Goal: Task Accomplishment & Management: Complete application form

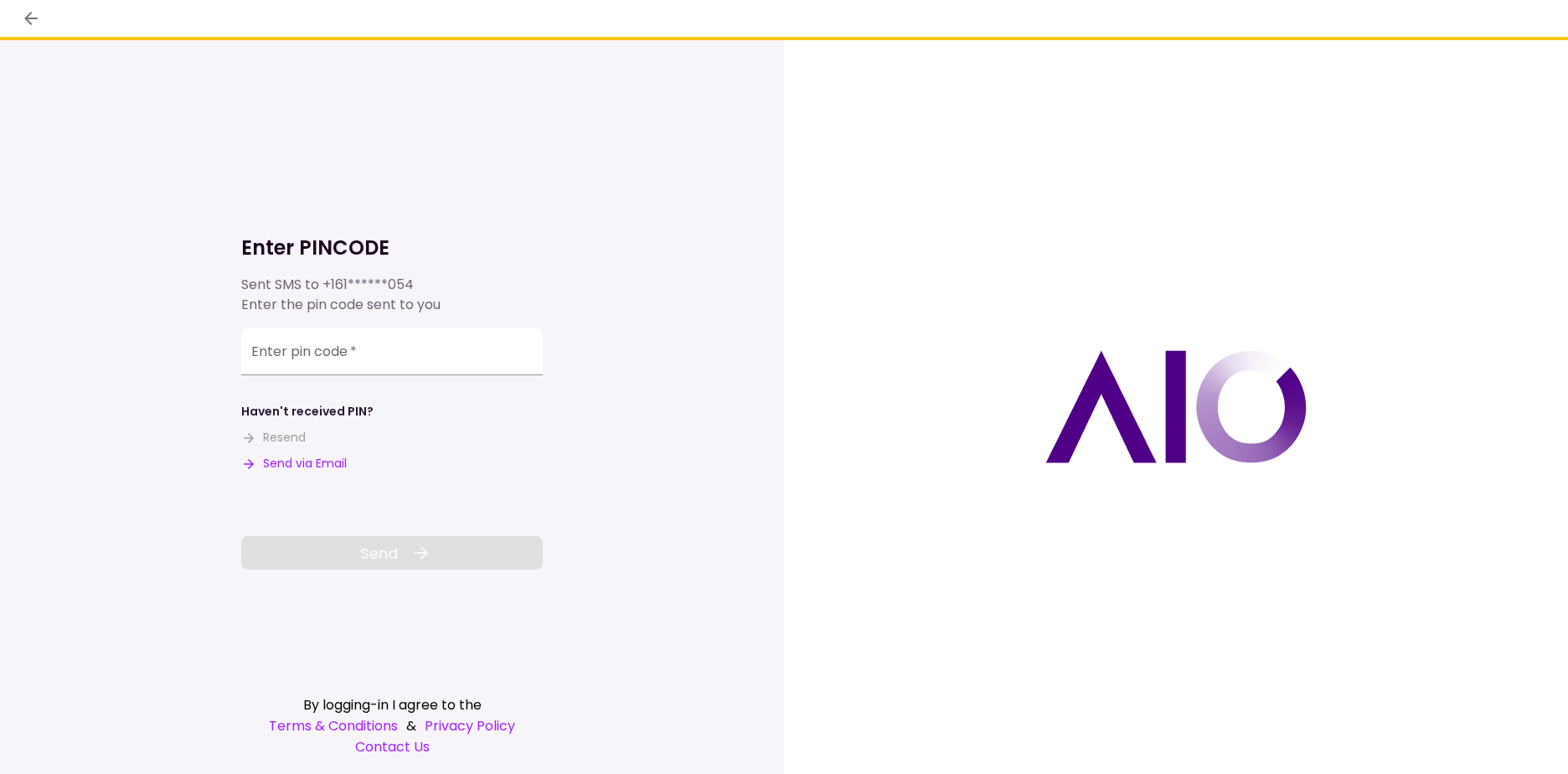
click at [390, 383] on div "Enter pin code   *" at bounding box center [392, 356] width 301 height 55
click at [385, 356] on input "Enter pin code   *" at bounding box center [392, 351] width 301 height 47
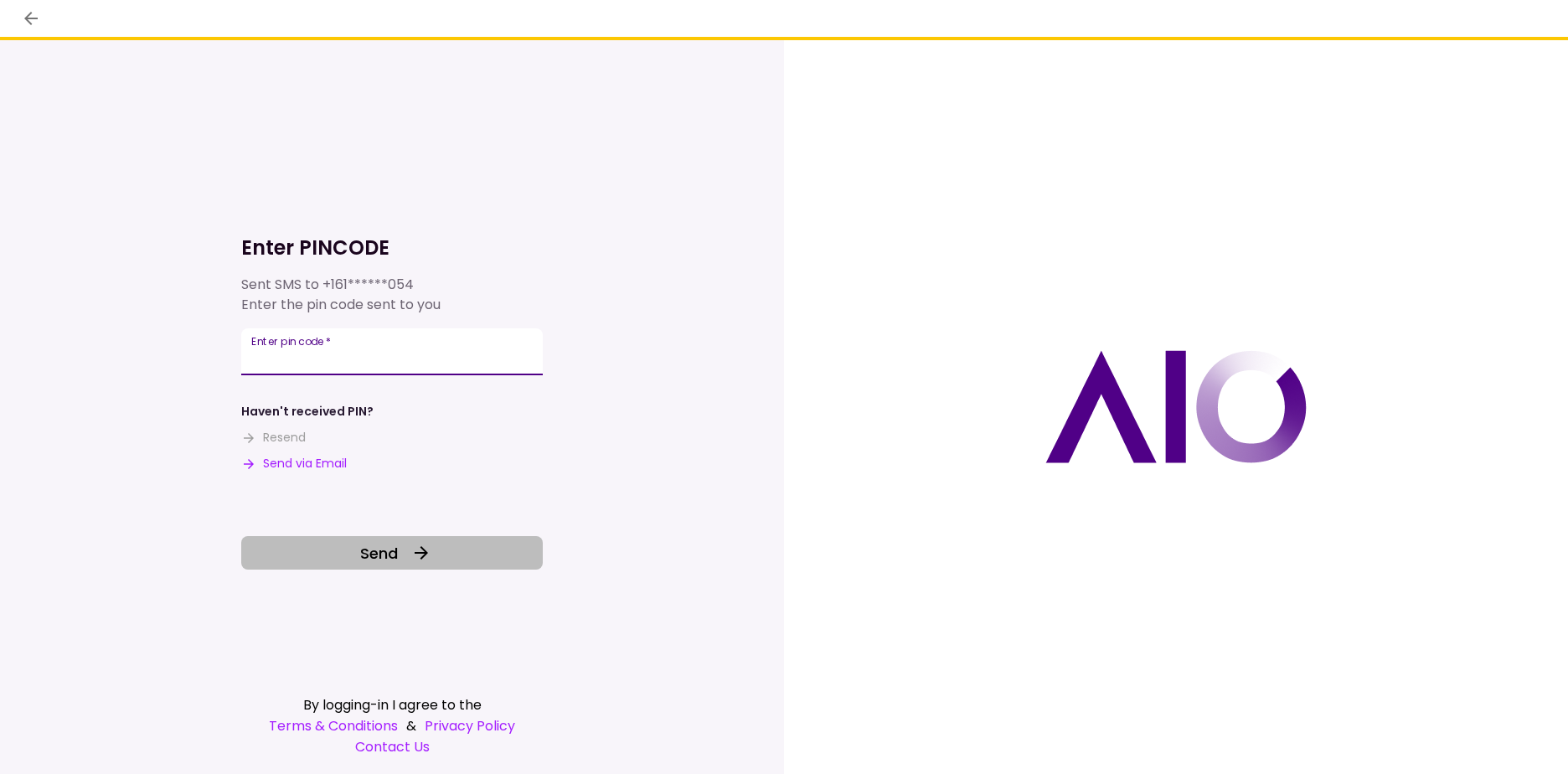
type input "******"
click at [422, 557] on icon at bounding box center [421, 553] width 13 height 13
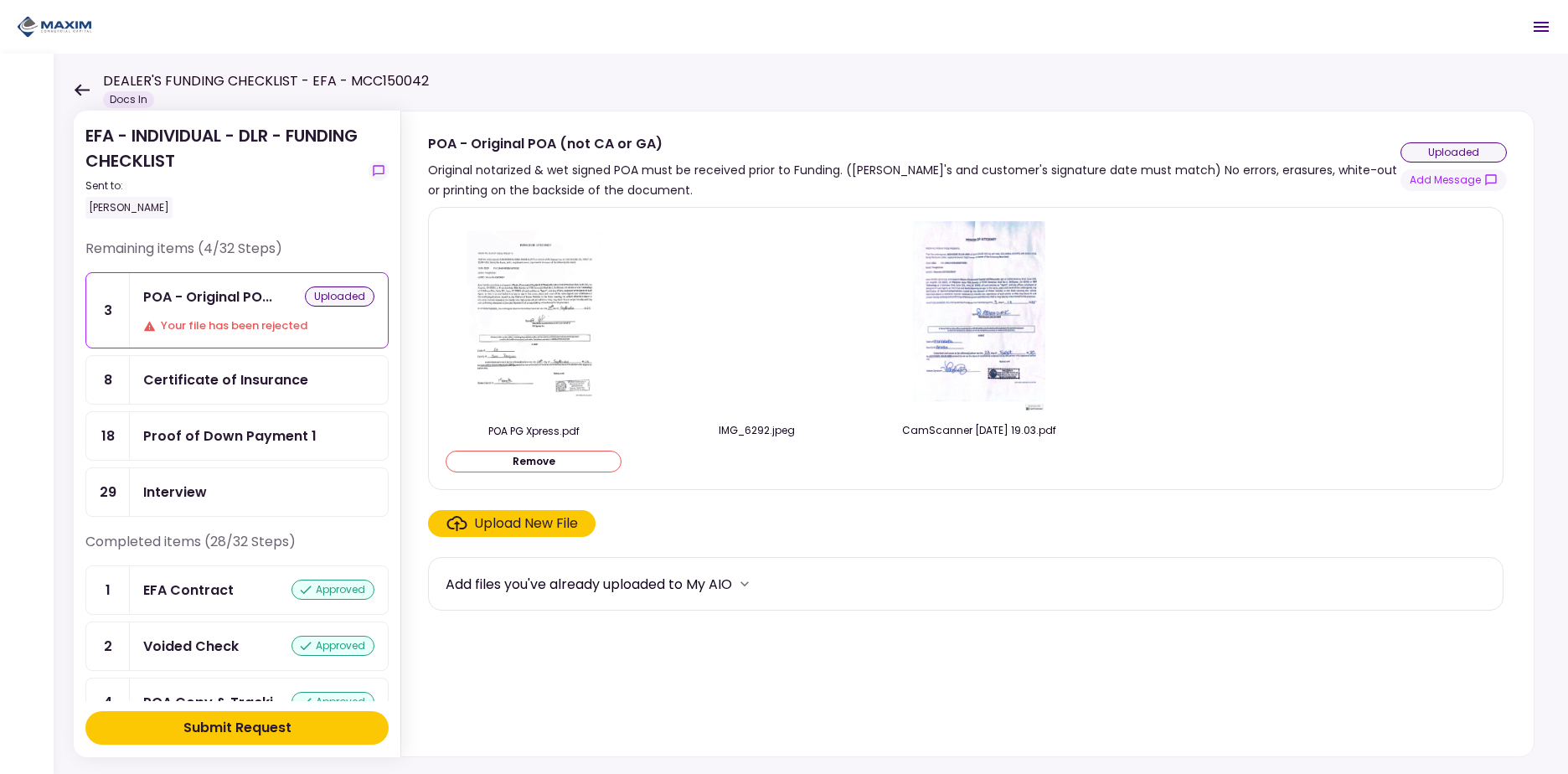
click at [1427, 185] on button "Add Message" at bounding box center [1454, 180] width 107 height 22
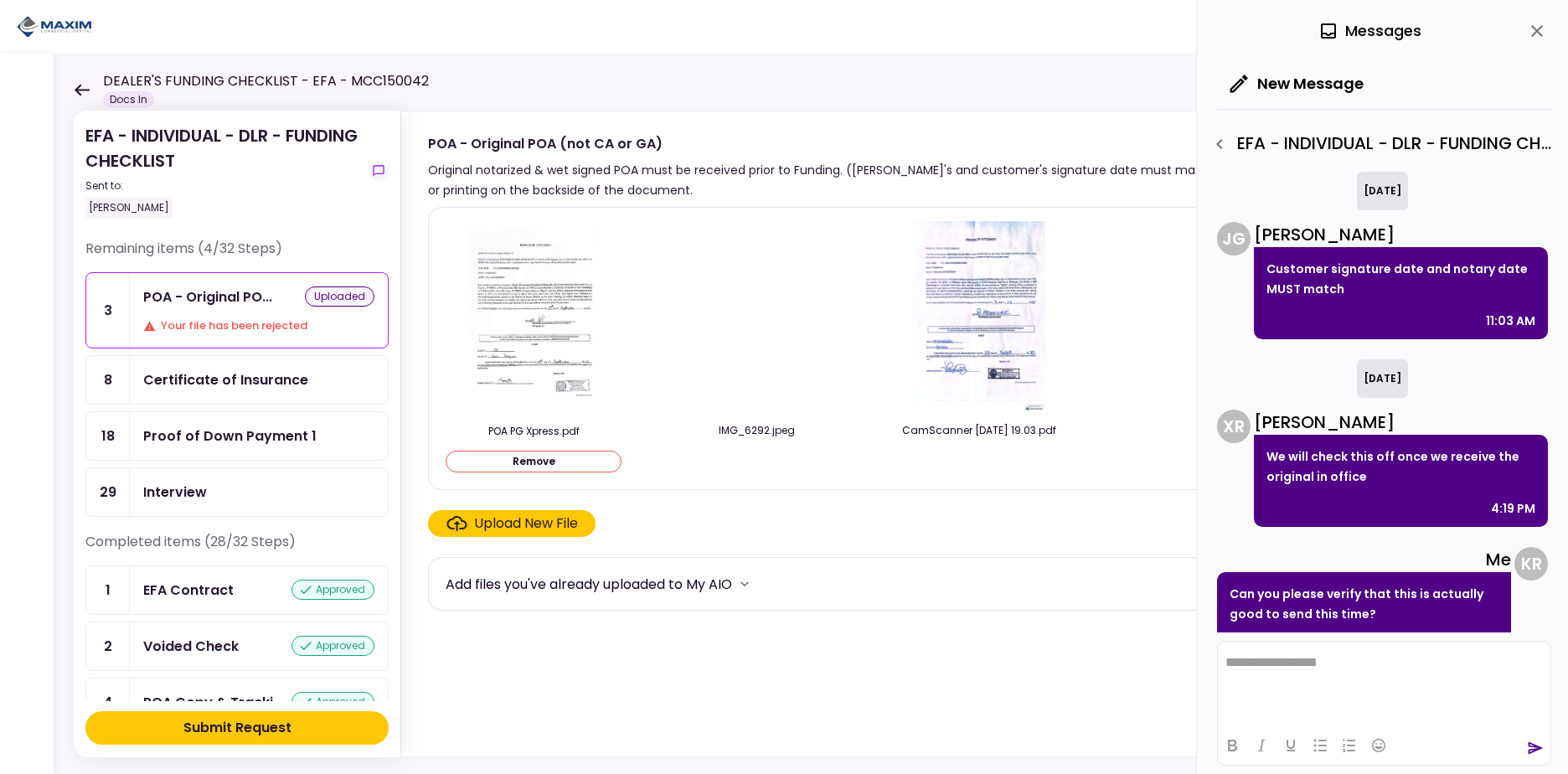
scroll to position [156, 0]
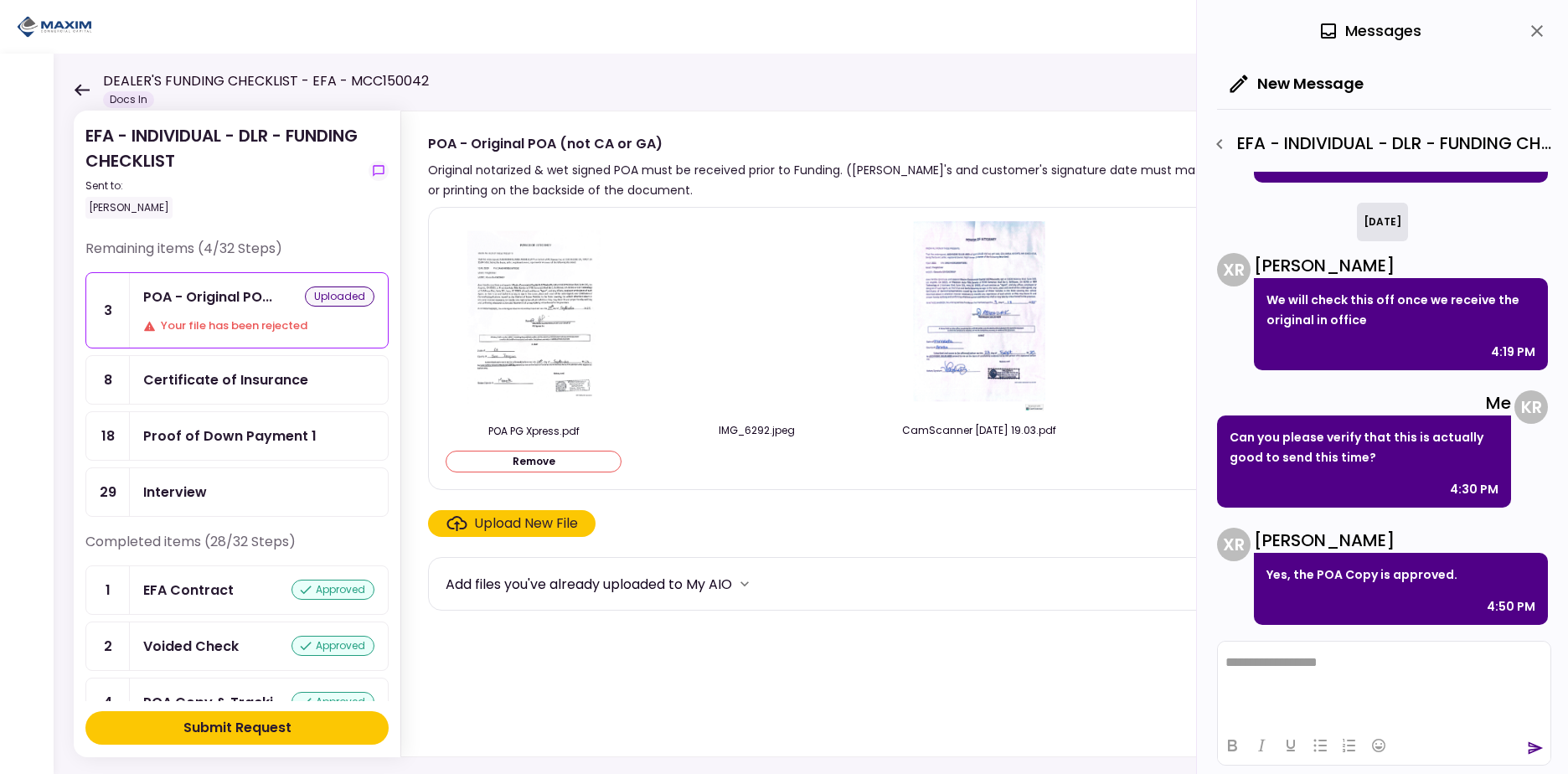
click at [1335, 673] on html "**********" at bounding box center [1384, 662] width 333 height 42
click at [1437, 668] on p "**********" at bounding box center [1384, 655] width 317 height 31
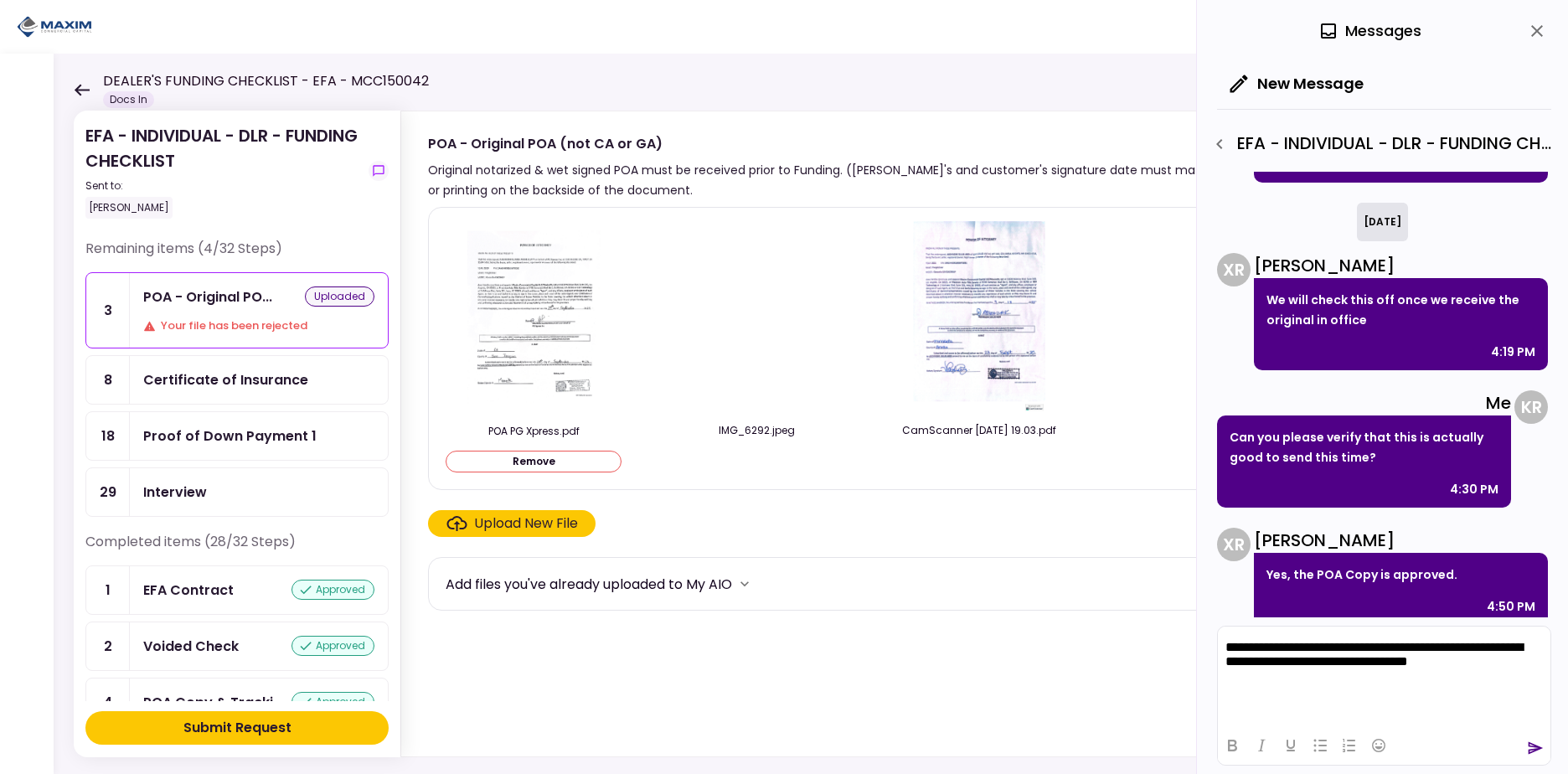
click at [1533, 750] on icon "send" at bounding box center [1537, 748] width 15 height 12
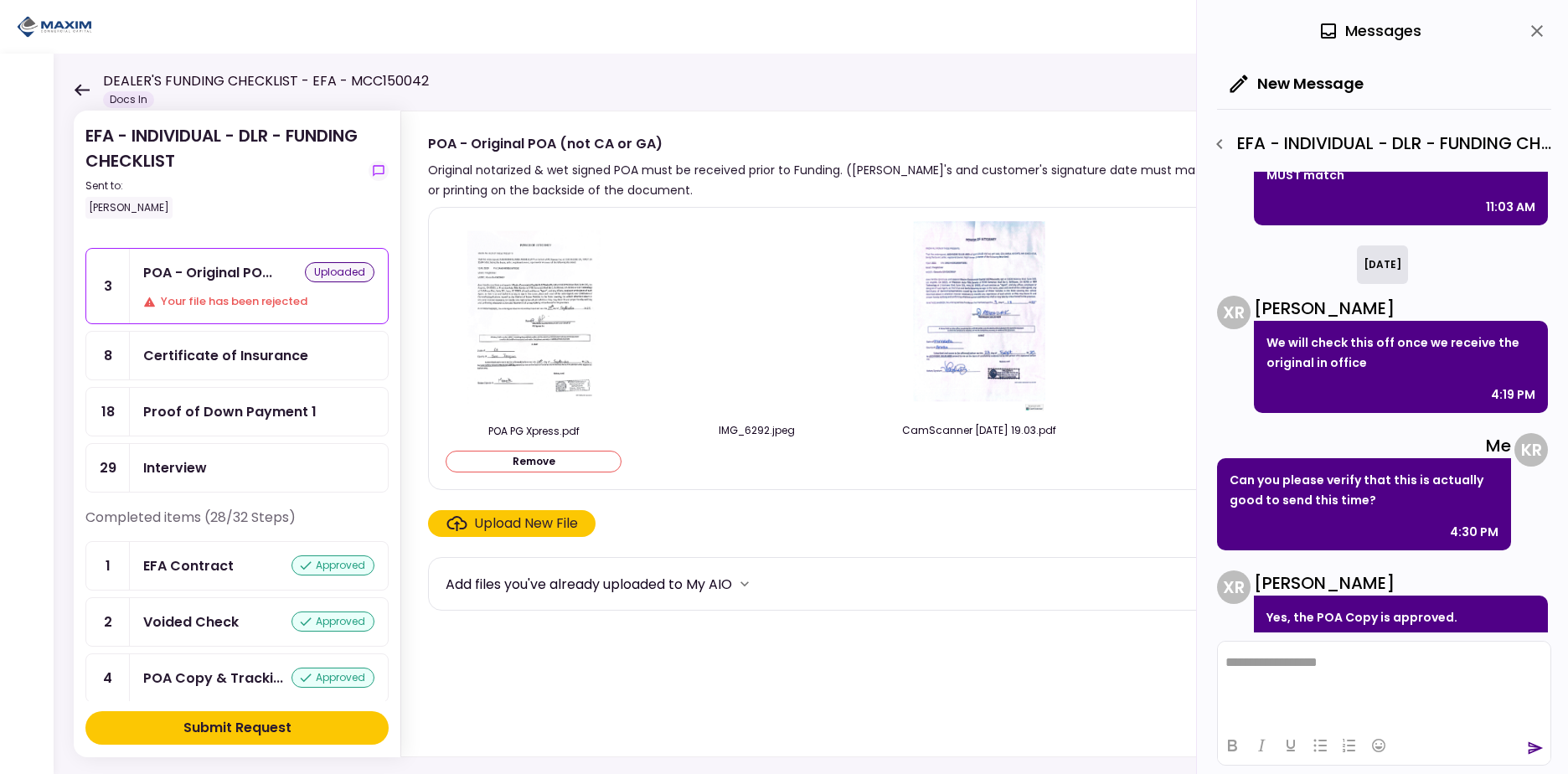
scroll to position [0, 0]
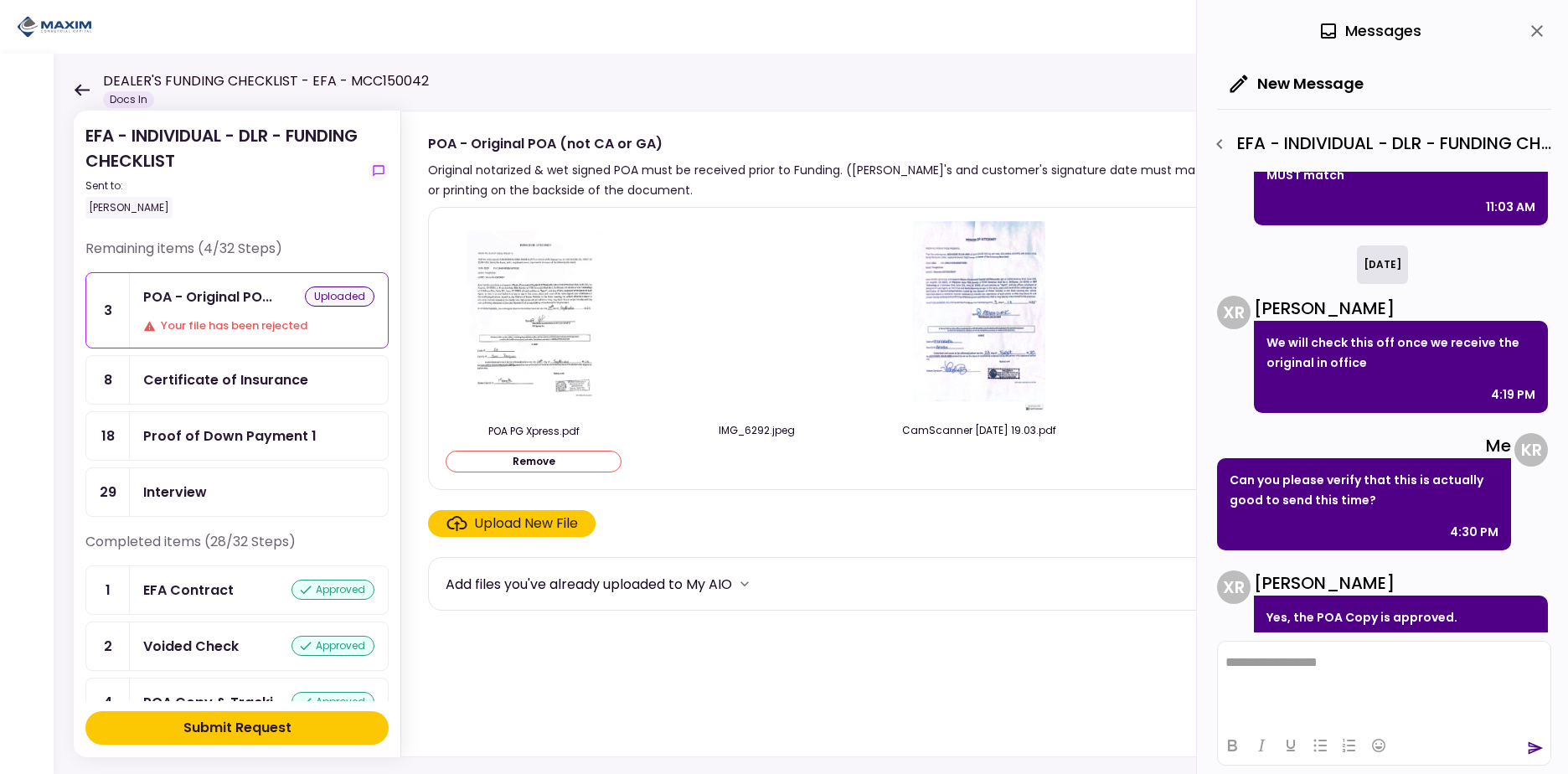
click at [1000, 319] on img at bounding box center [979, 316] width 135 height 192
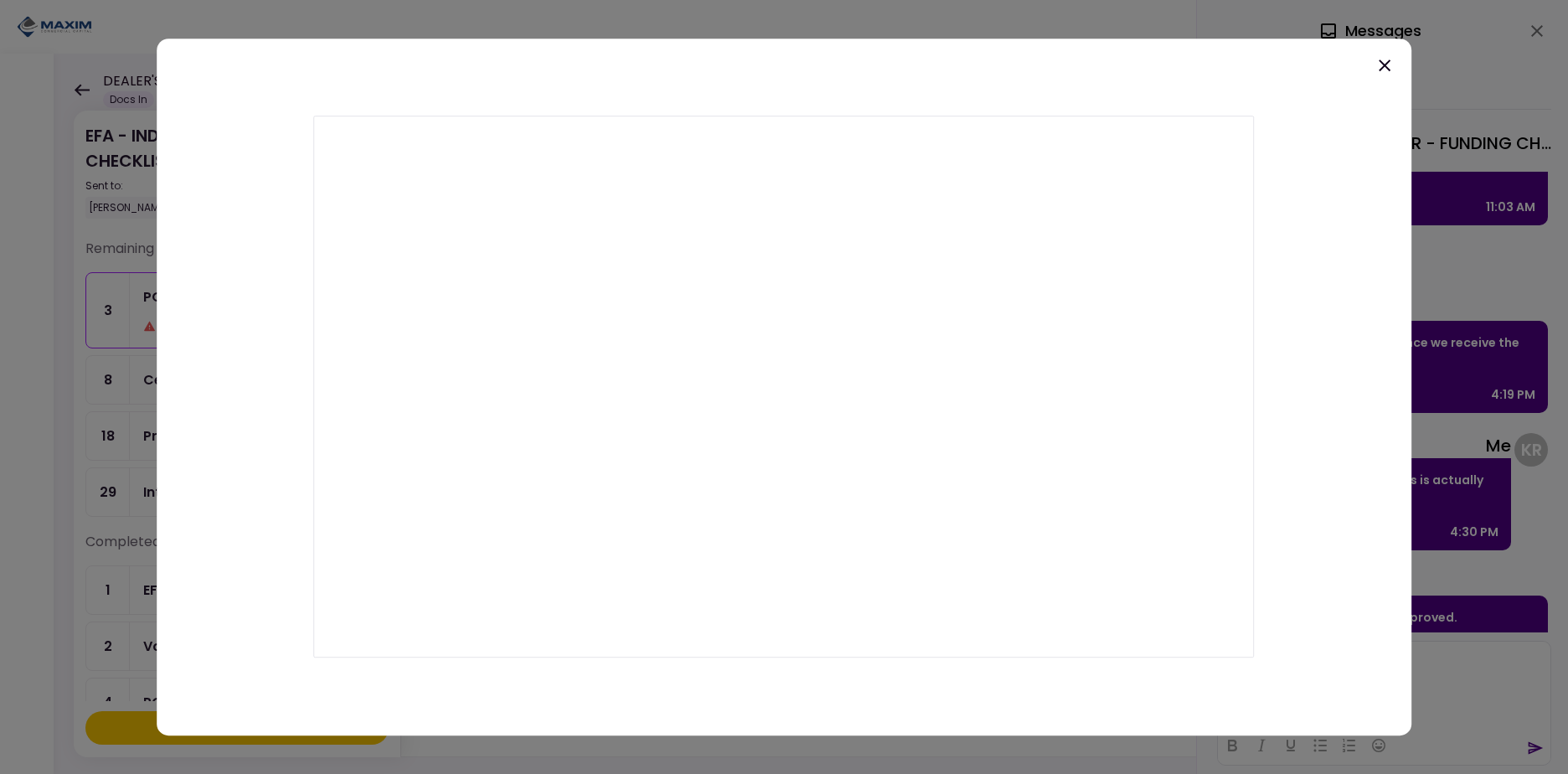
click at [1380, 64] on icon at bounding box center [1384, 65] width 20 height 20
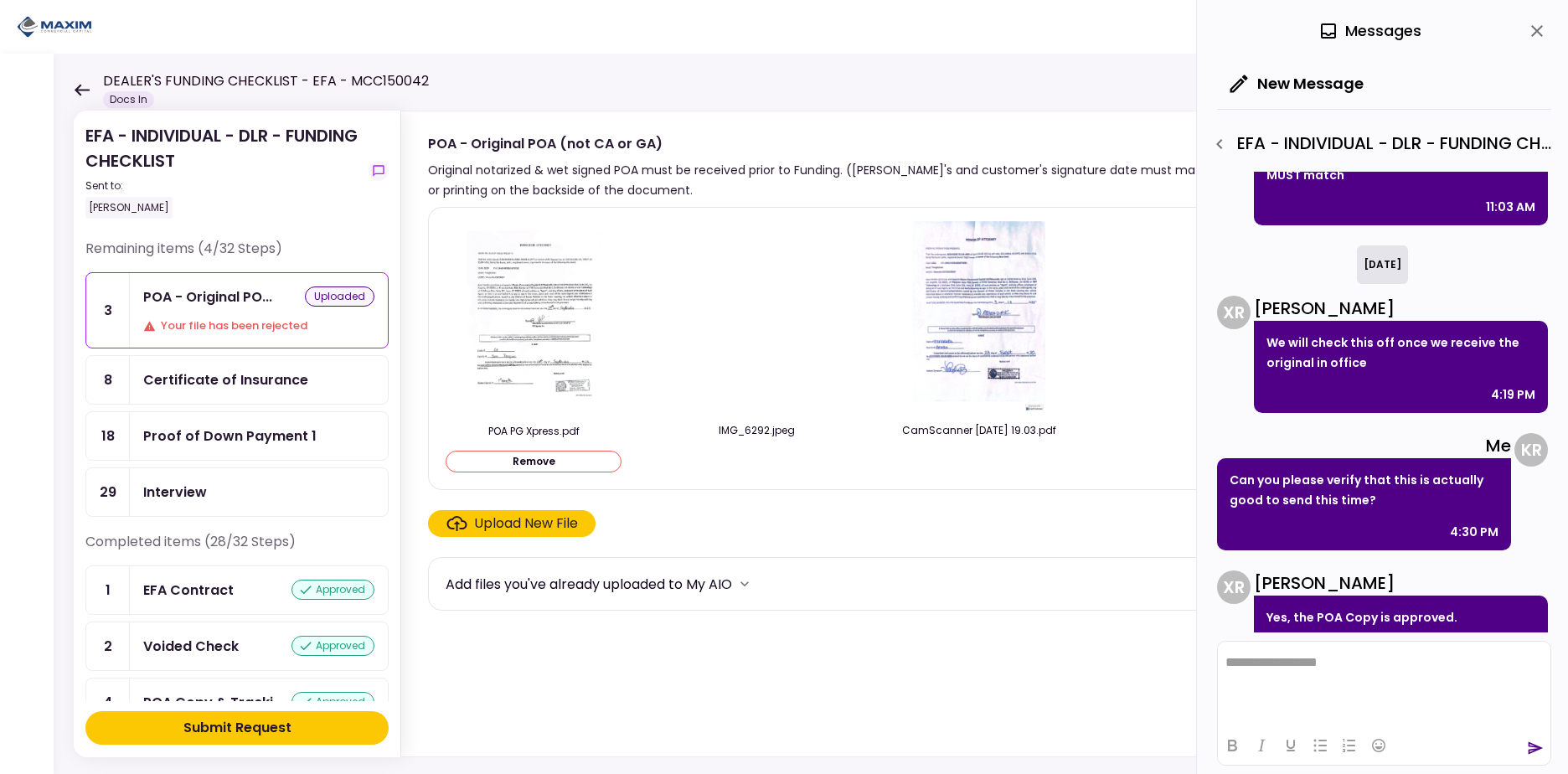
click at [558, 334] on img at bounding box center [534, 317] width 149 height 193
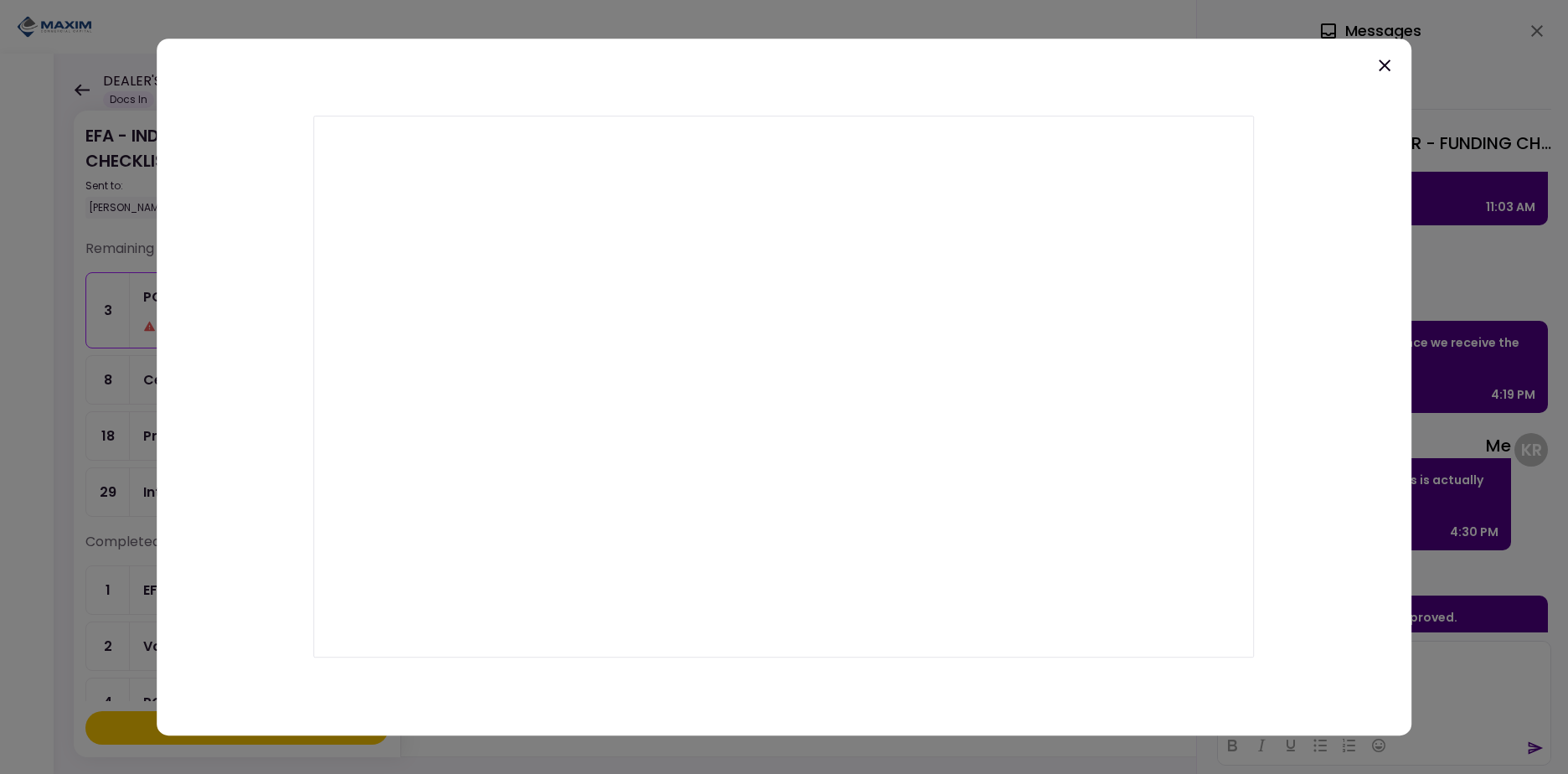
click at [1386, 68] on icon at bounding box center [1385, 65] width 11 height 11
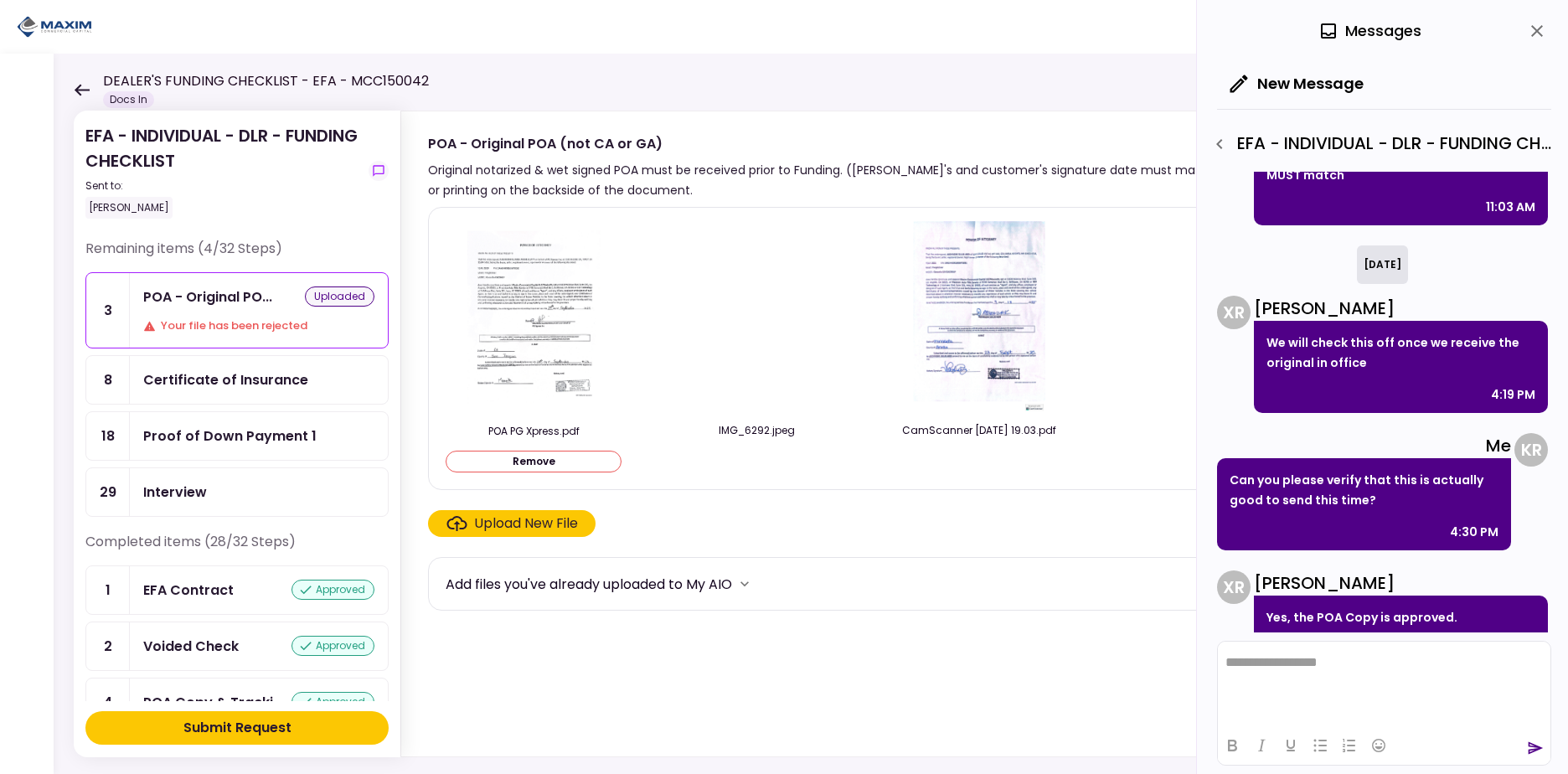
click at [985, 318] on img at bounding box center [979, 316] width 135 height 192
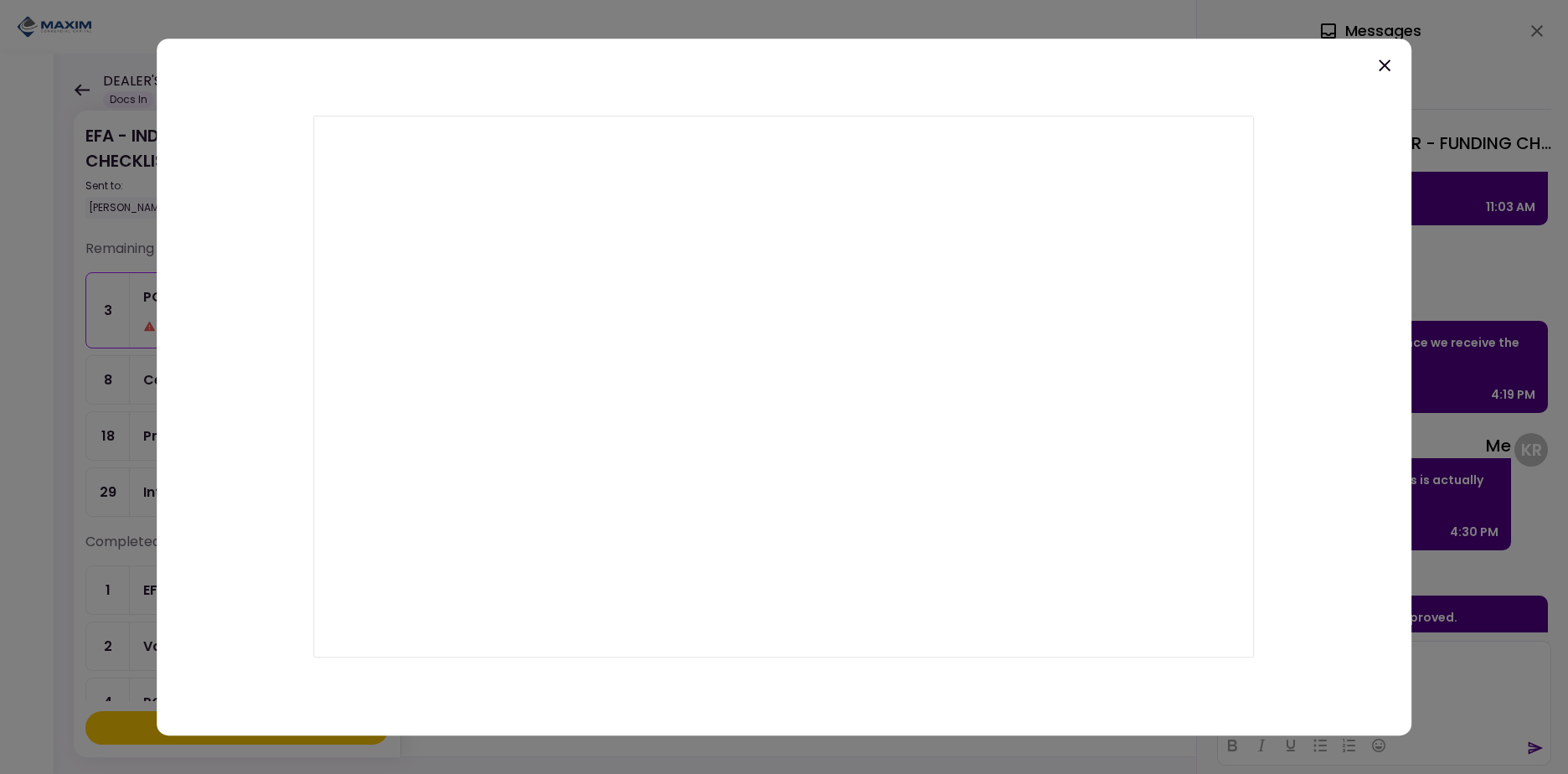
click at [1384, 67] on icon at bounding box center [1385, 65] width 11 height 11
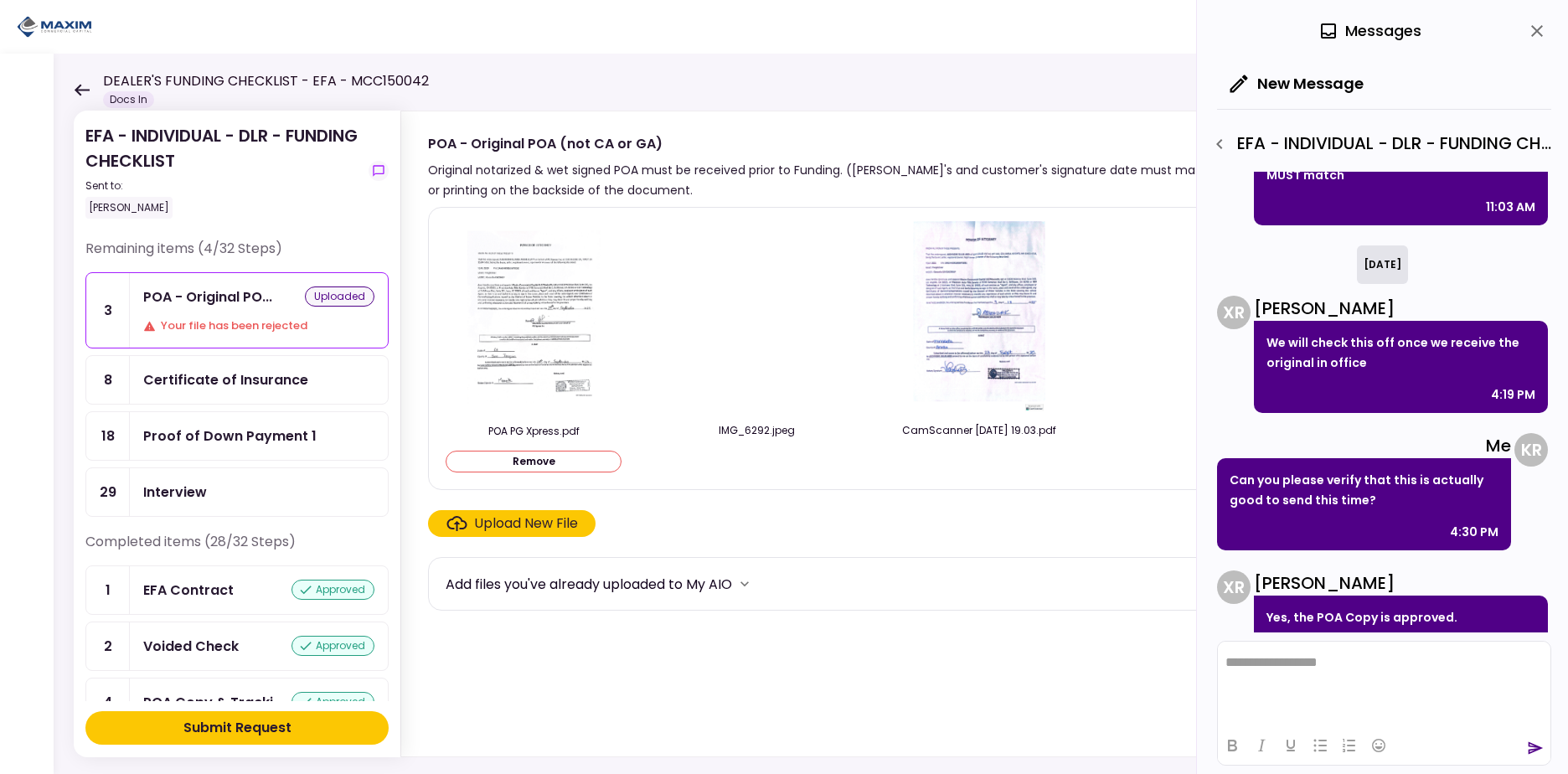
click at [757, 317] on img at bounding box center [757, 317] width 0 height 0
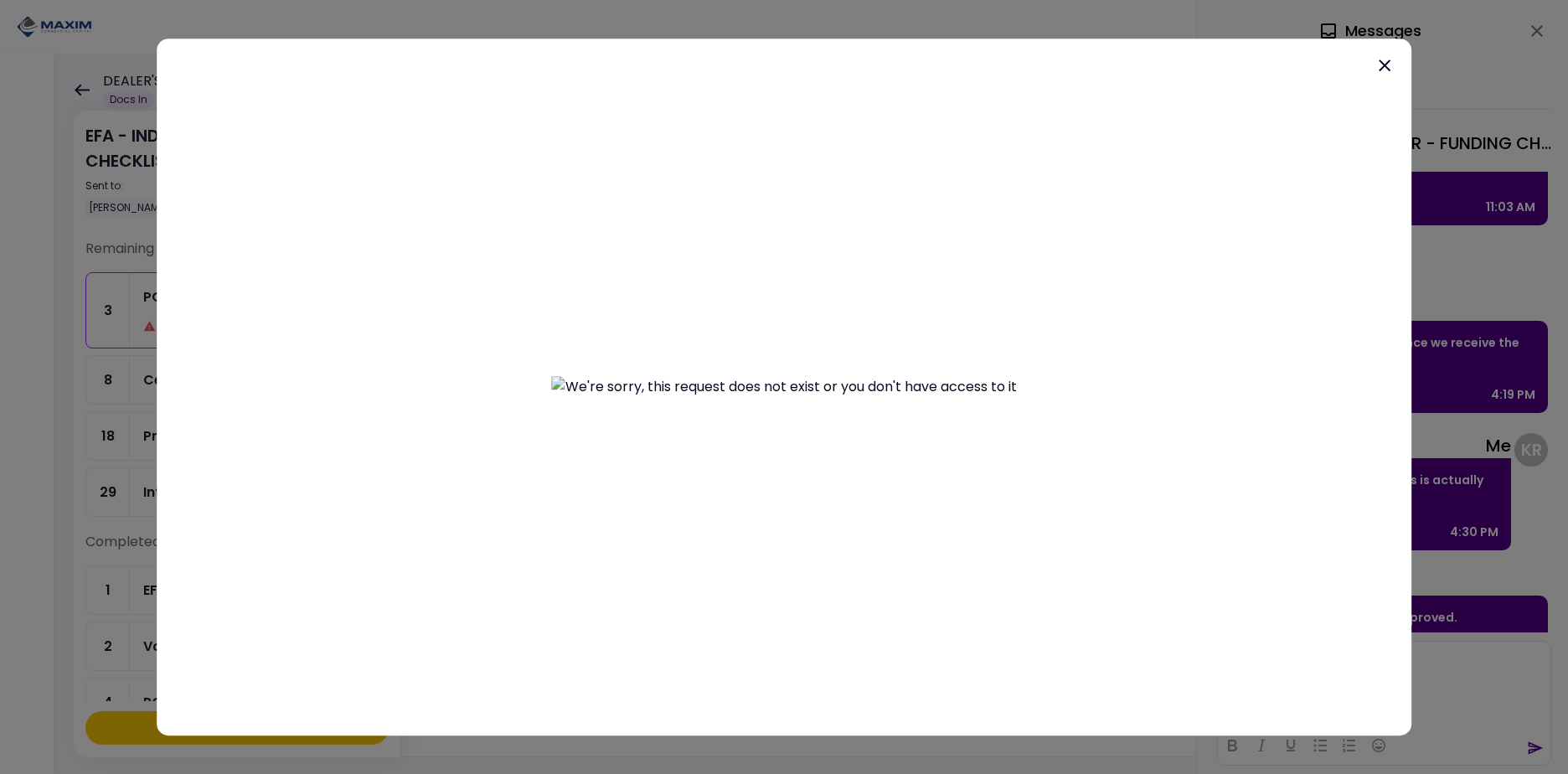
click at [1383, 62] on icon at bounding box center [1384, 65] width 20 height 20
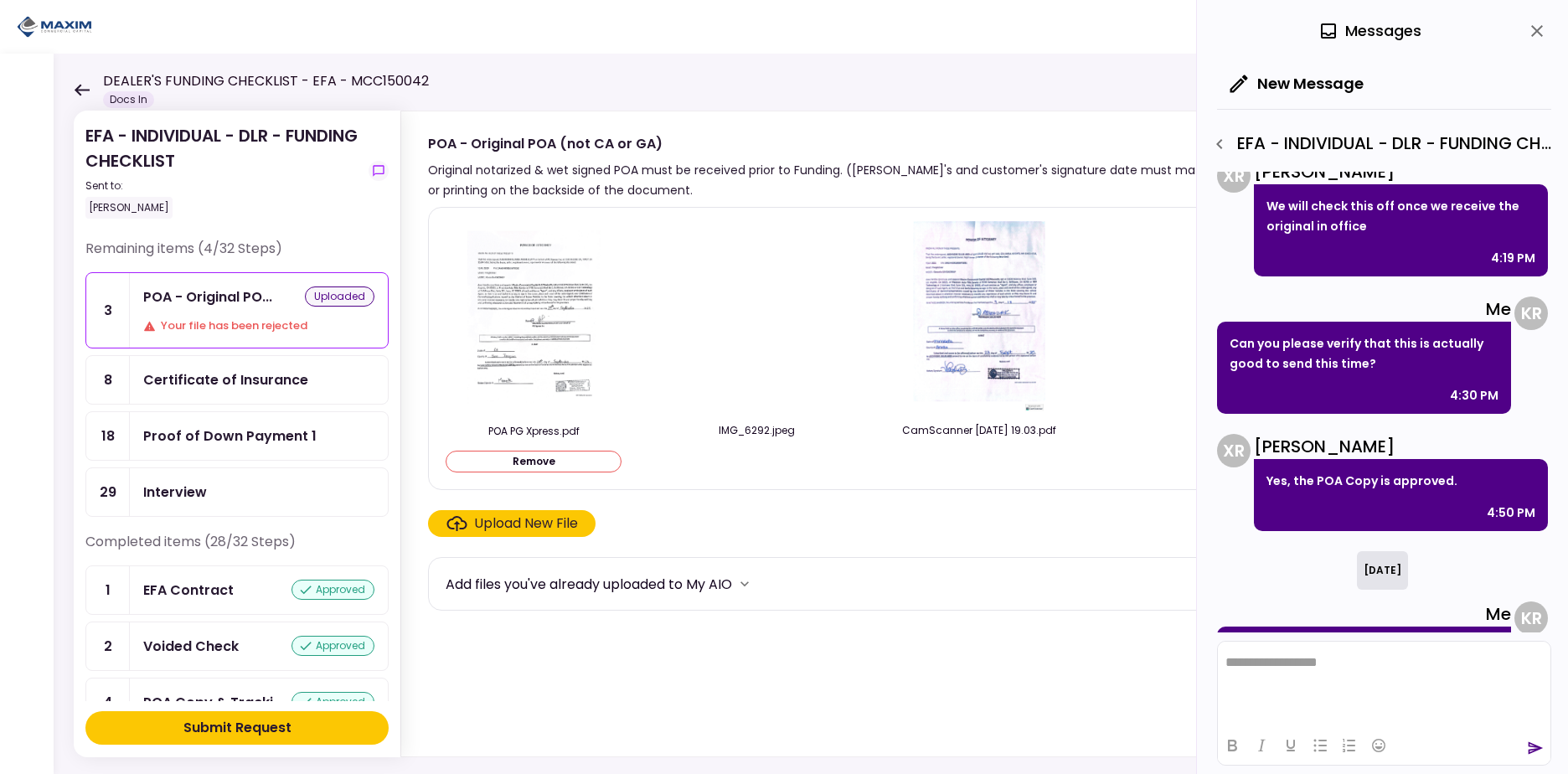
scroll to position [364, 0]
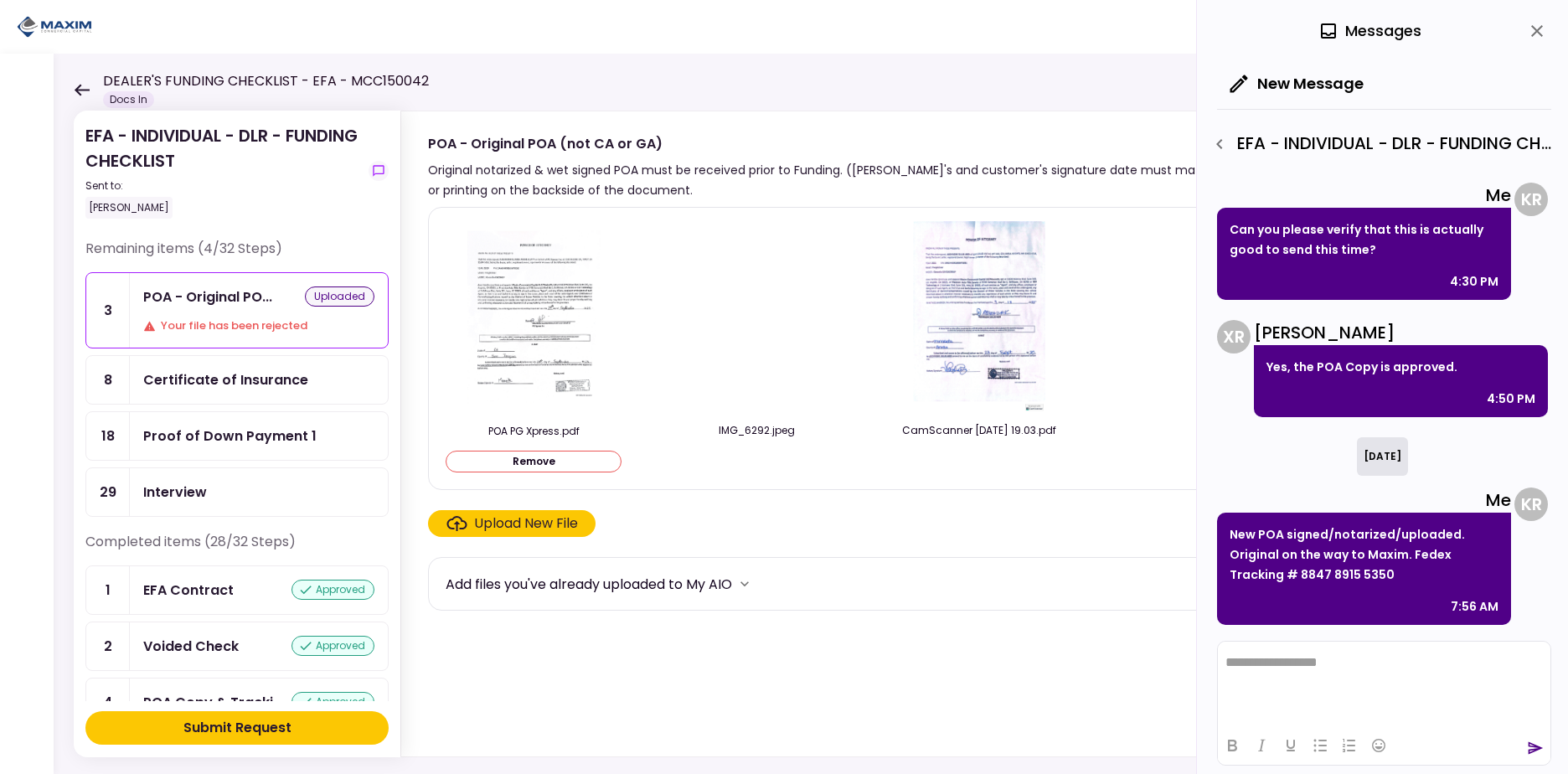
click at [1434, 566] on p "New POA signed/notarized/uploaded. Original on the way to Maxim. Fedex Tracking…" at bounding box center [1364, 554] width 269 height 60
click at [1317, 681] on html at bounding box center [1384, 662] width 333 height 41
click at [1532, 743] on icon "send" at bounding box center [1536, 748] width 17 height 17
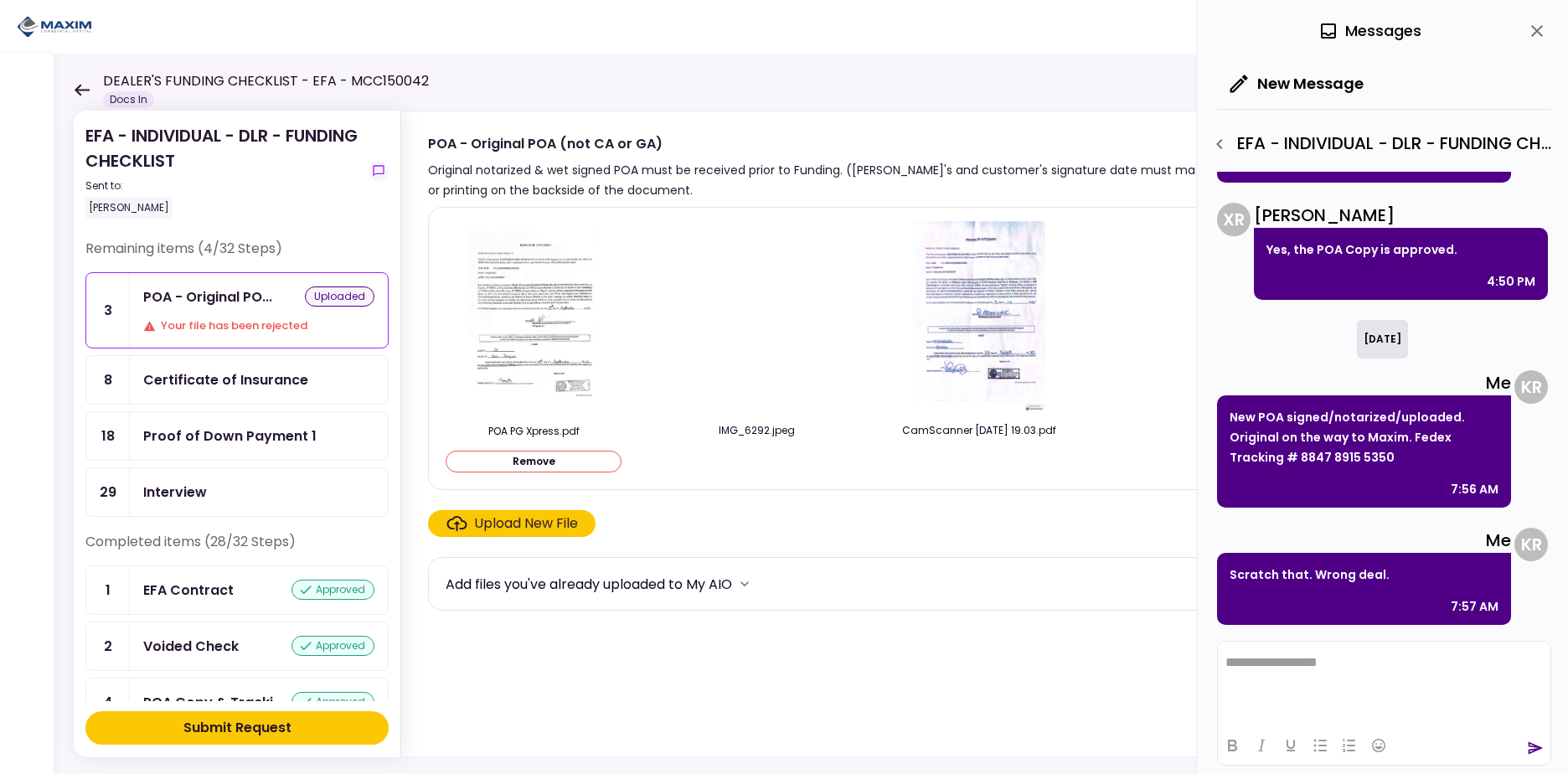
click at [78, 86] on icon at bounding box center [81, 90] width 16 height 12
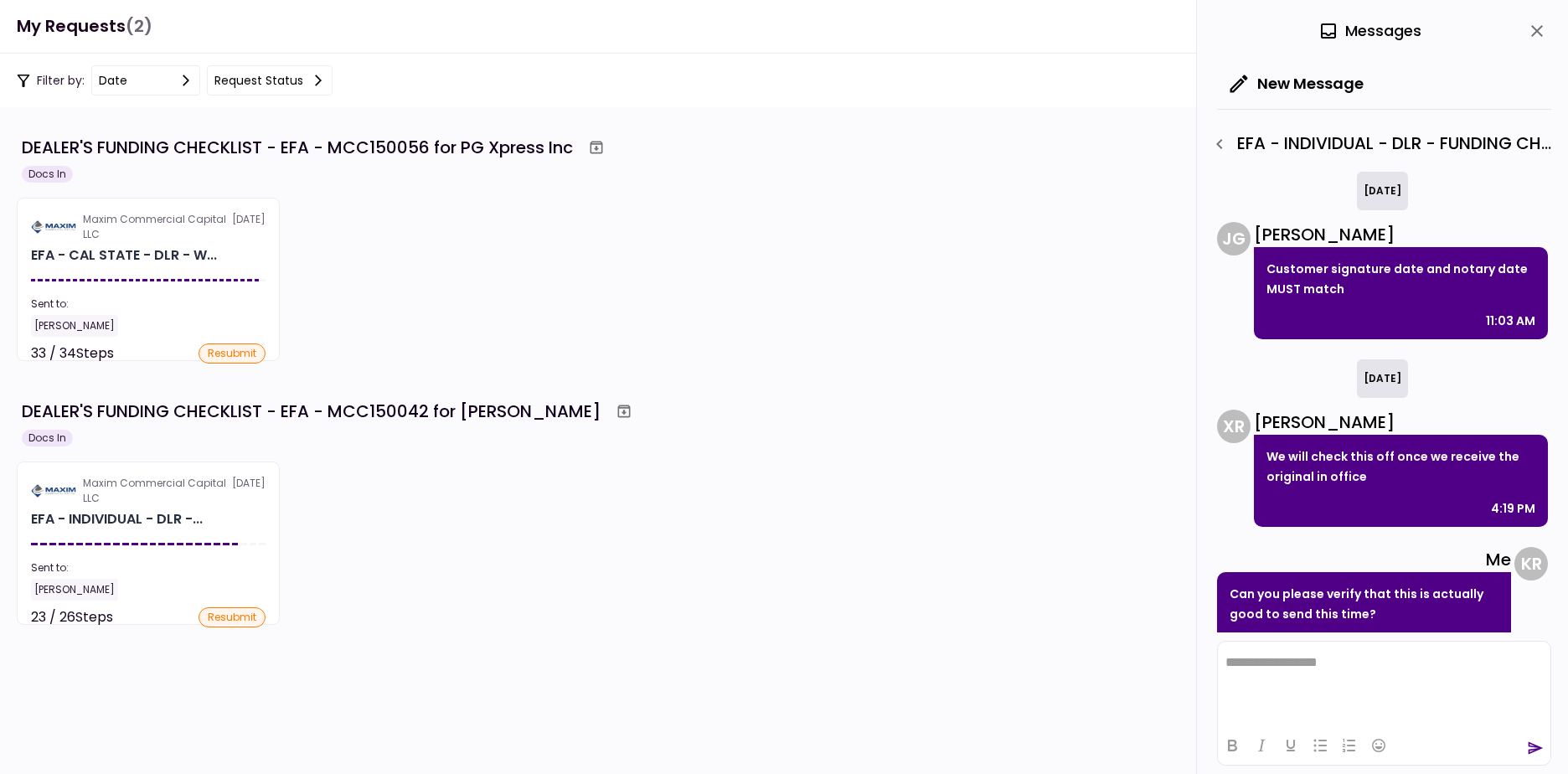
scroll to position [481, 0]
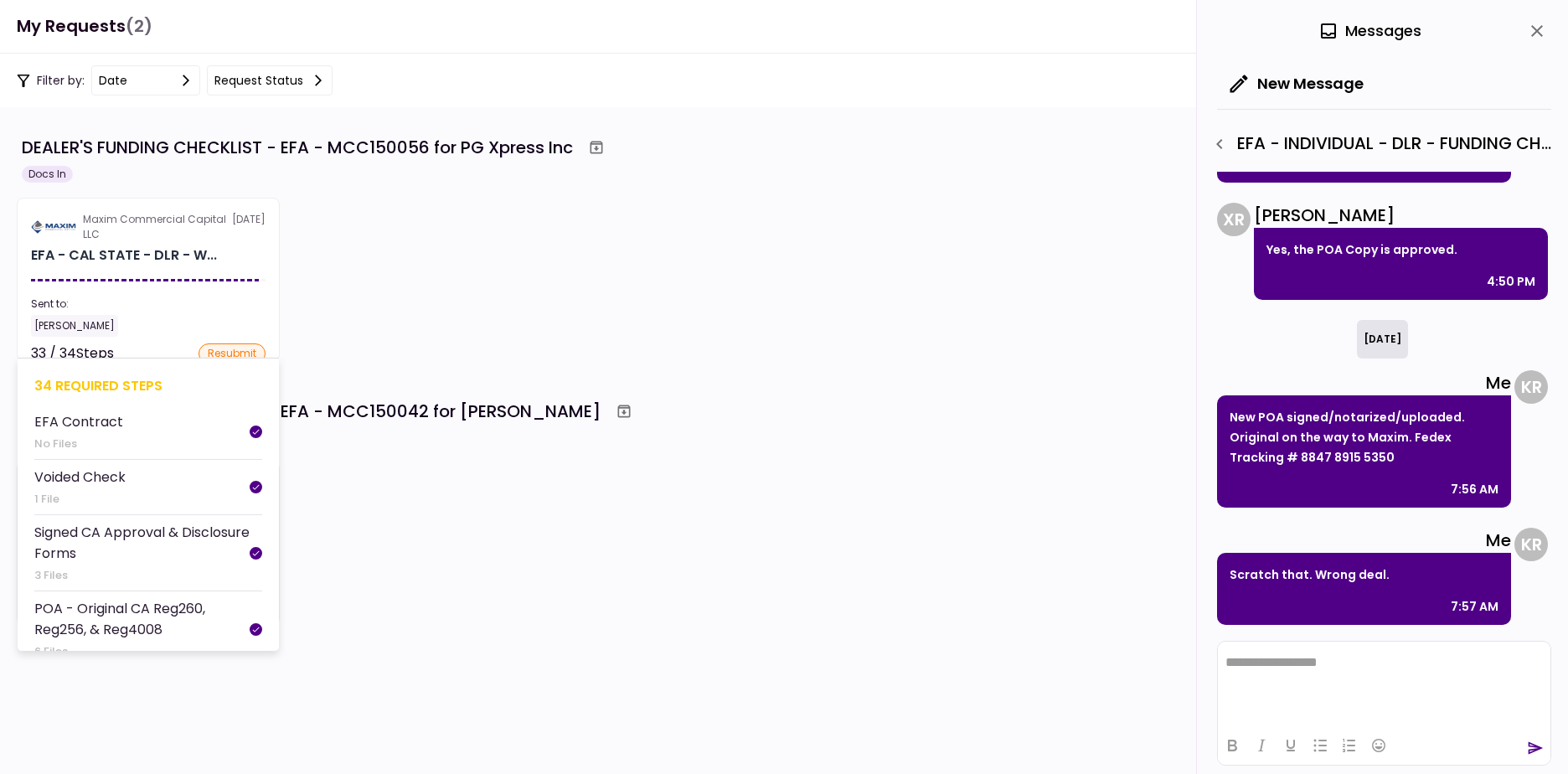
click at [171, 221] on div "Maxim Commercial Capital LLC" at bounding box center [157, 227] width 149 height 31
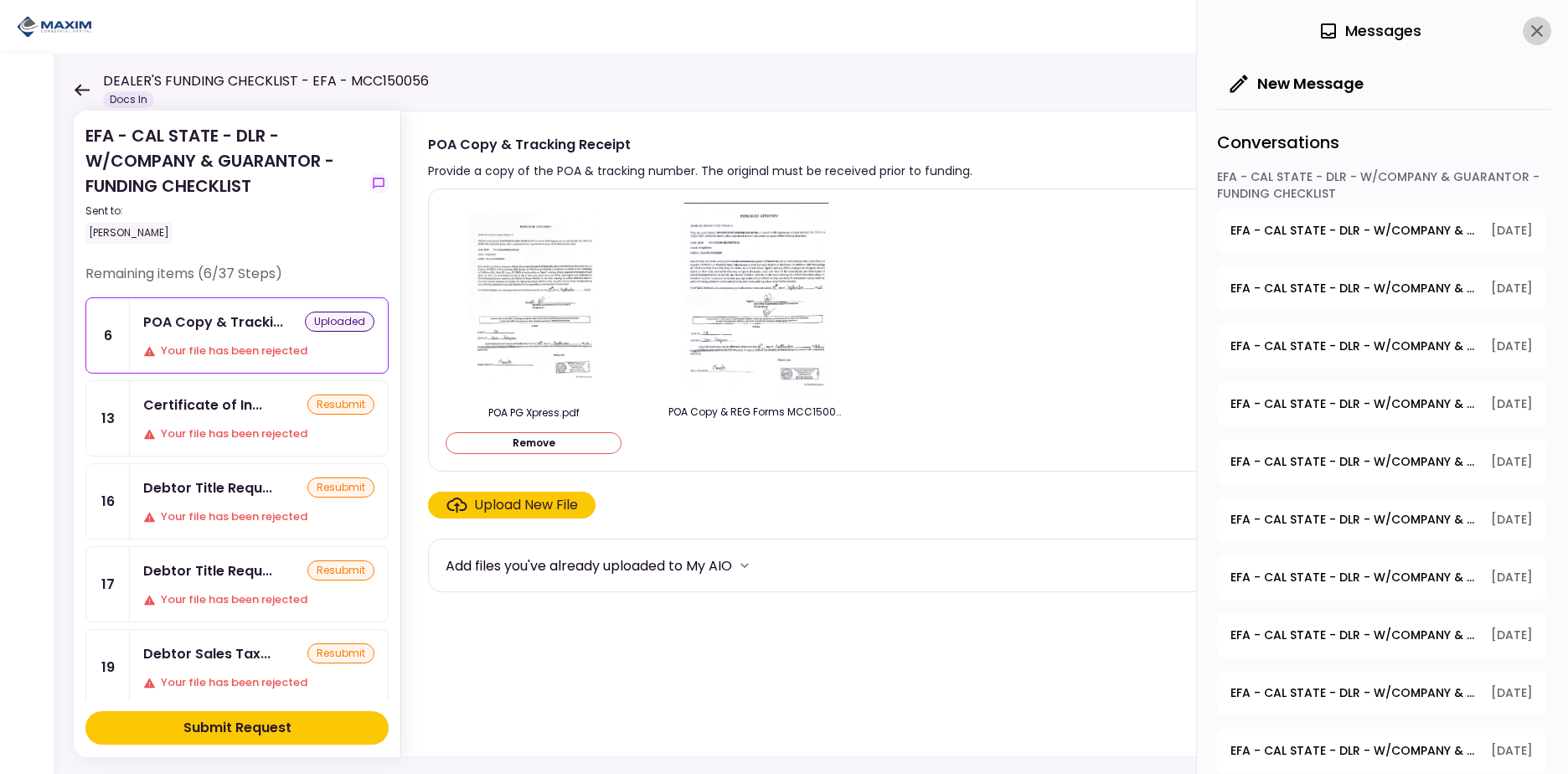
click at [1543, 29] on icon "close" at bounding box center [1537, 31] width 20 height 20
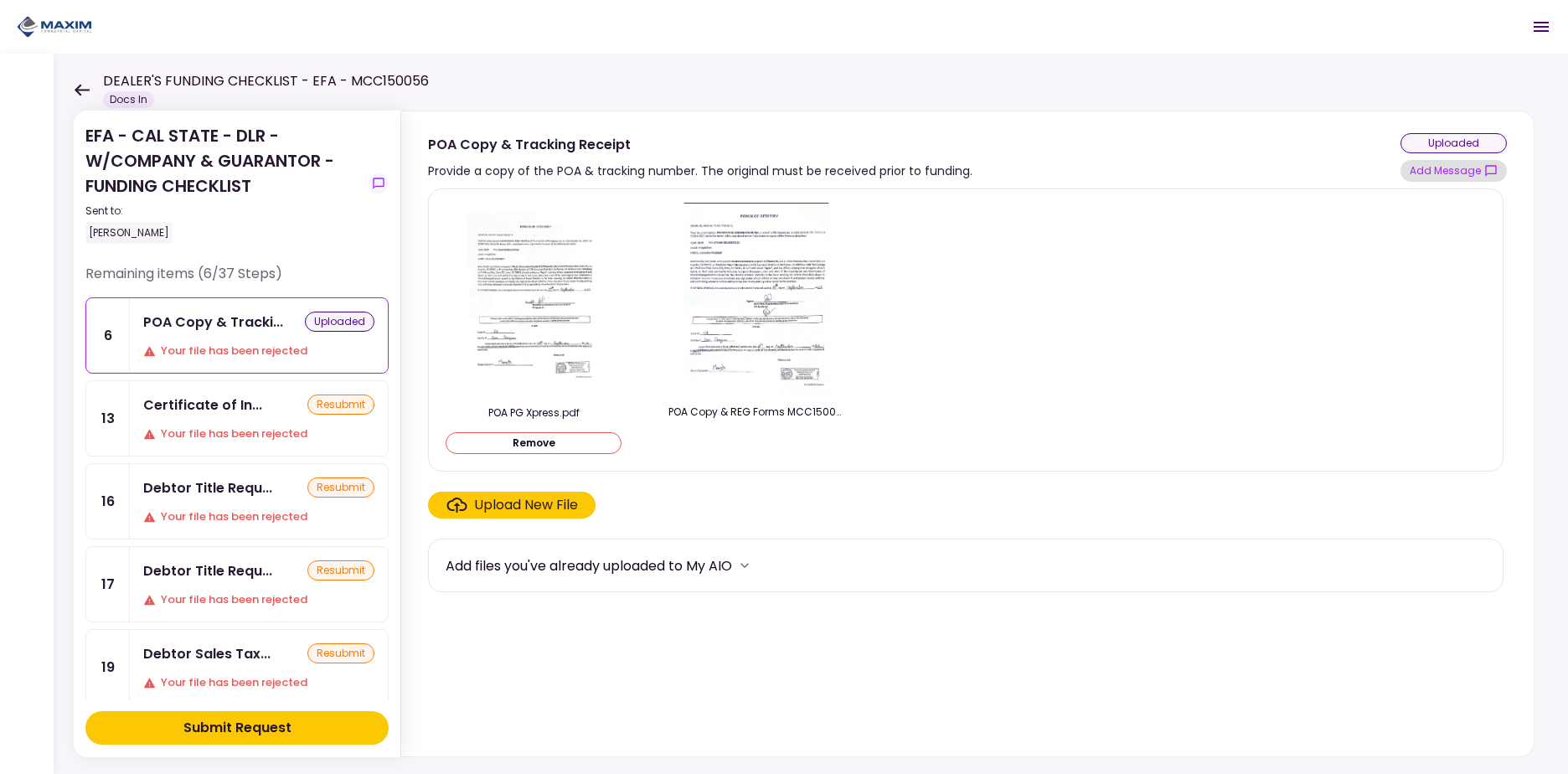
click at [1453, 173] on button "Add Message" at bounding box center [1454, 171] width 107 height 22
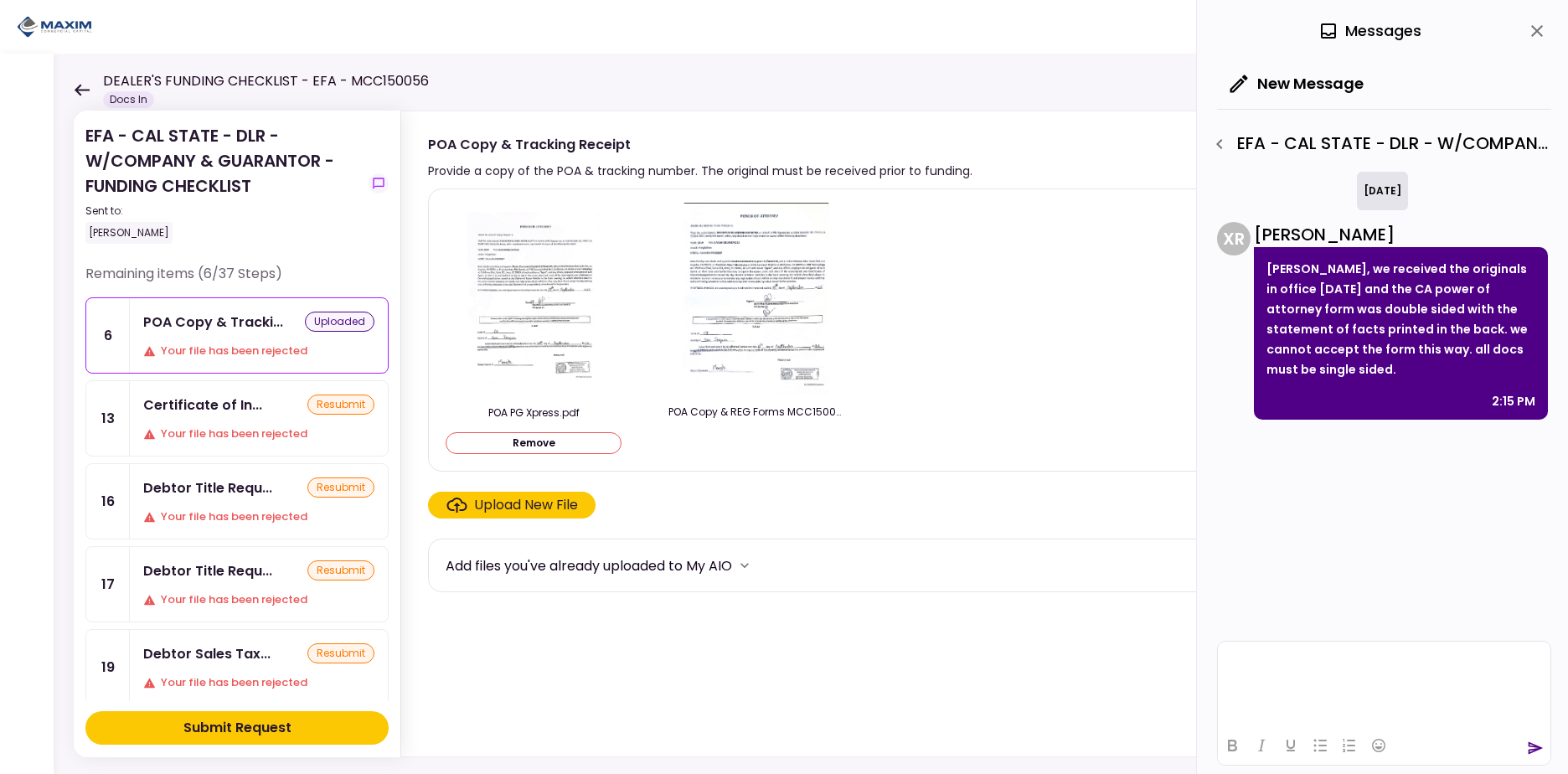
click at [1303, 670] on html at bounding box center [1384, 662] width 333 height 41
click at [1465, 657] on p "**********" at bounding box center [1384, 655] width 317 height 31
click at [1537, 750] on icon "send" at bounding box center [1537, 748] width 15 height 12
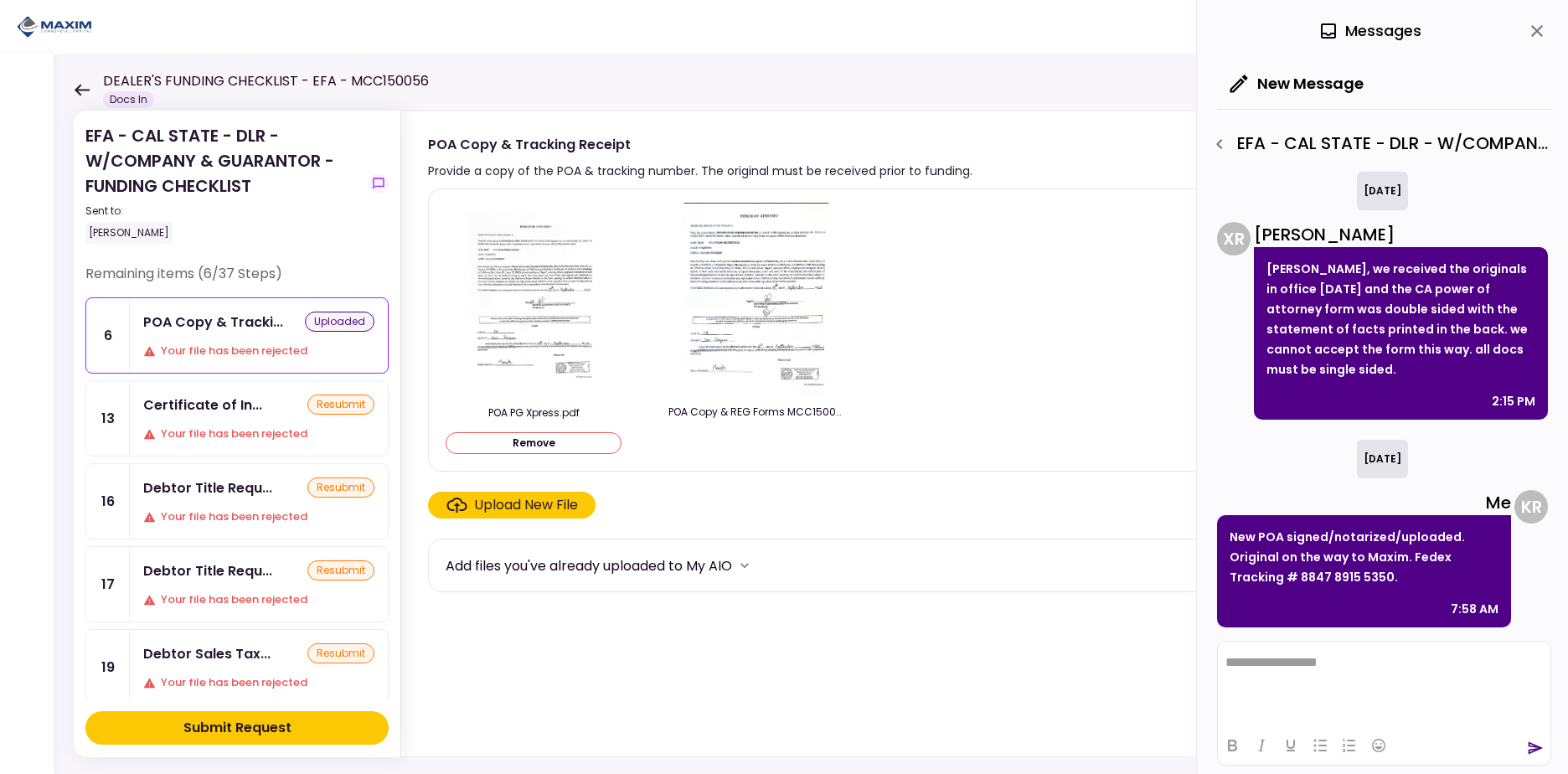
scroll to position [84, 0]
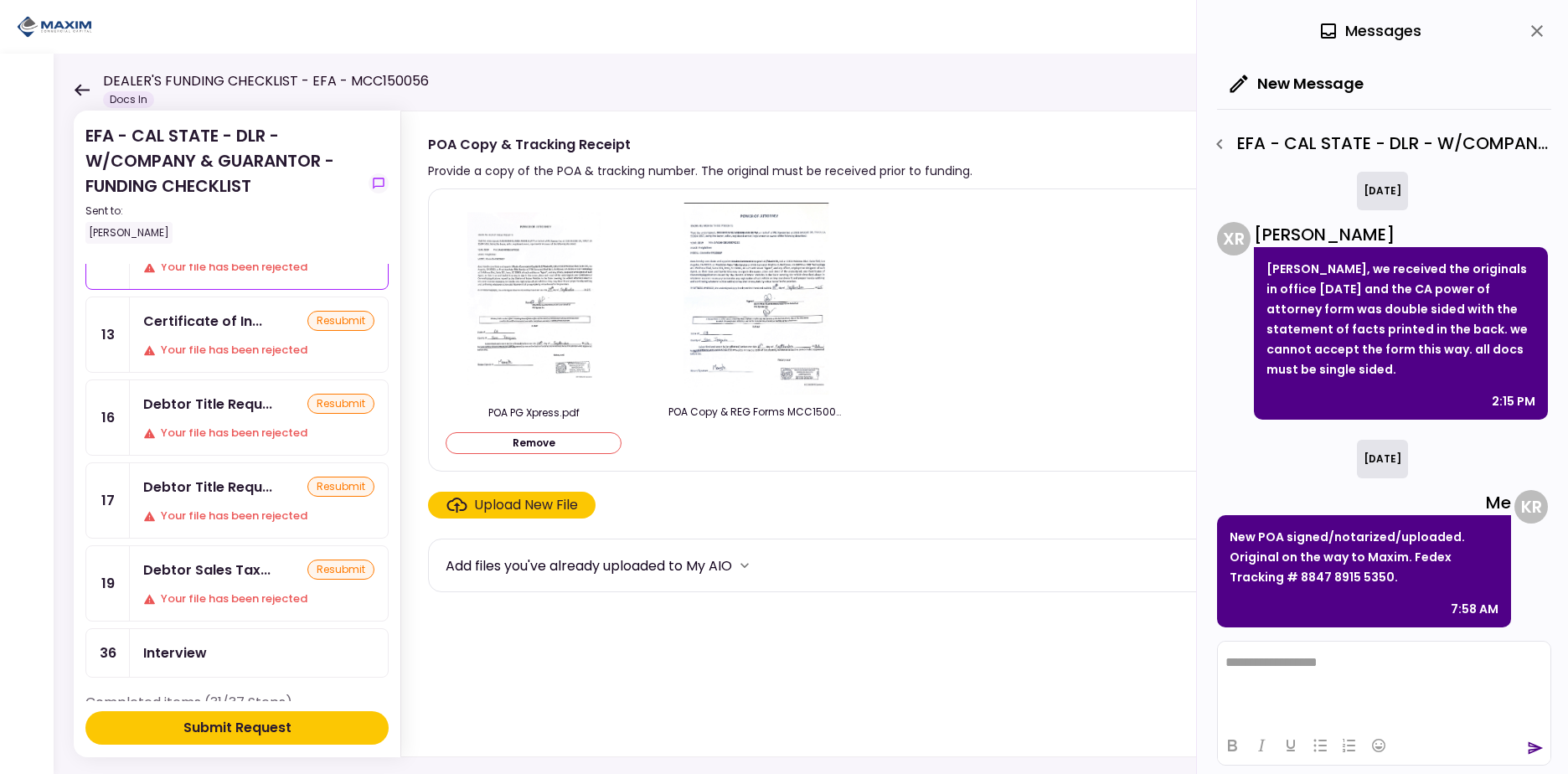
click at [237, 720] on div "Submit Request" at bounding box center [236, 727] width 108 height 20
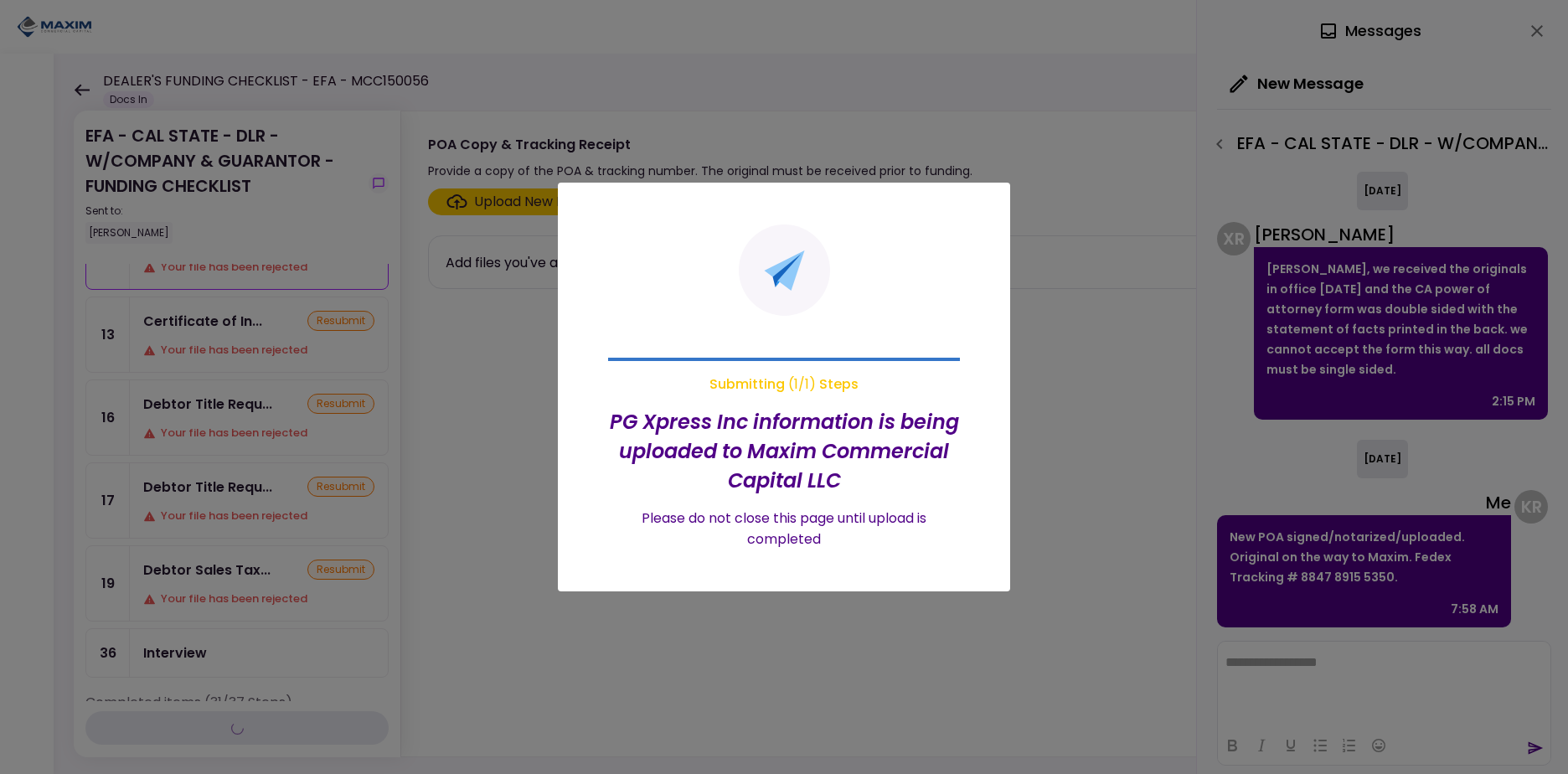
scroll to position [1, 0]
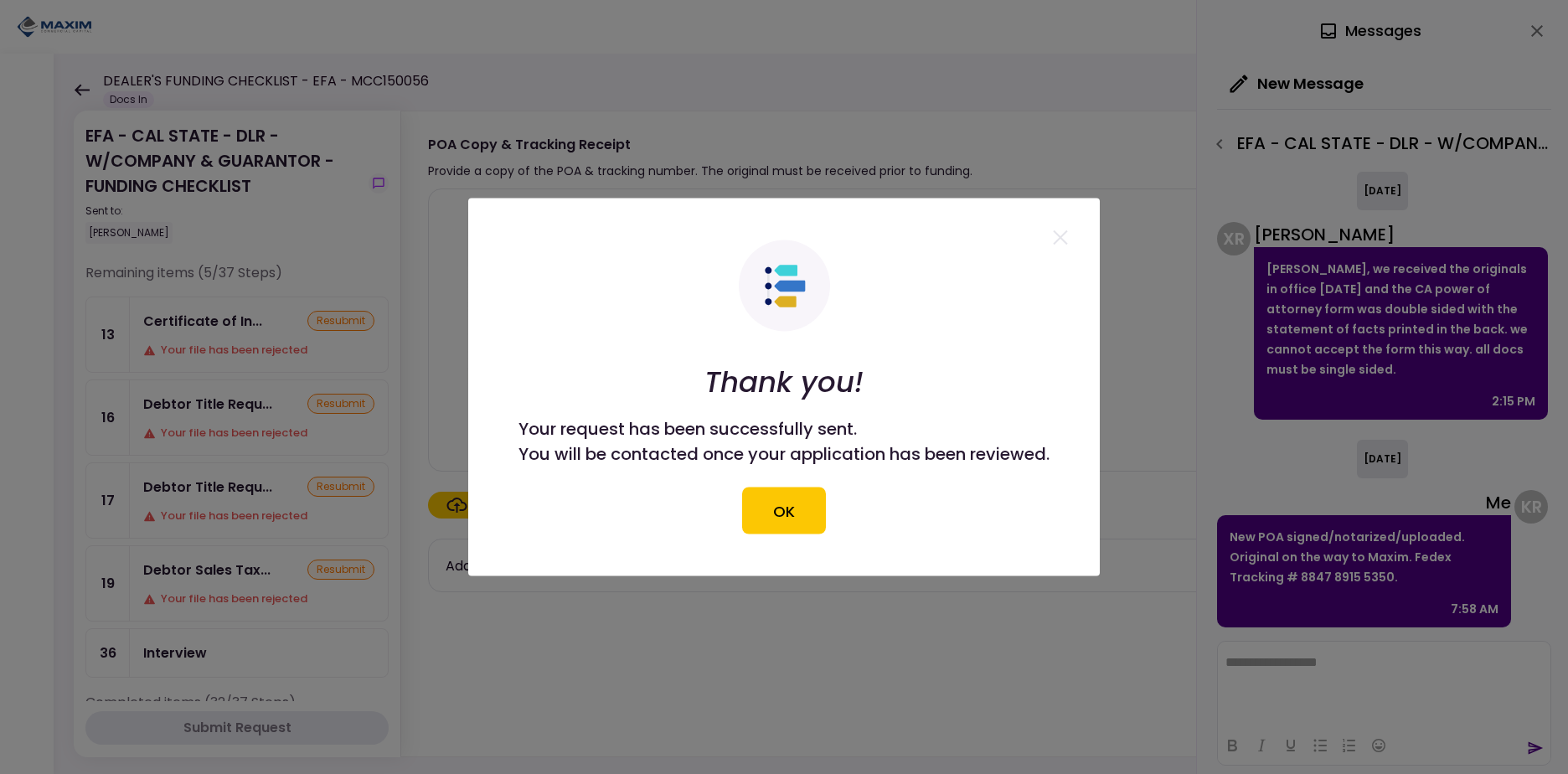
click at [777, 516] on button "OK" at bounding box center [784, 510] width 84 height 47
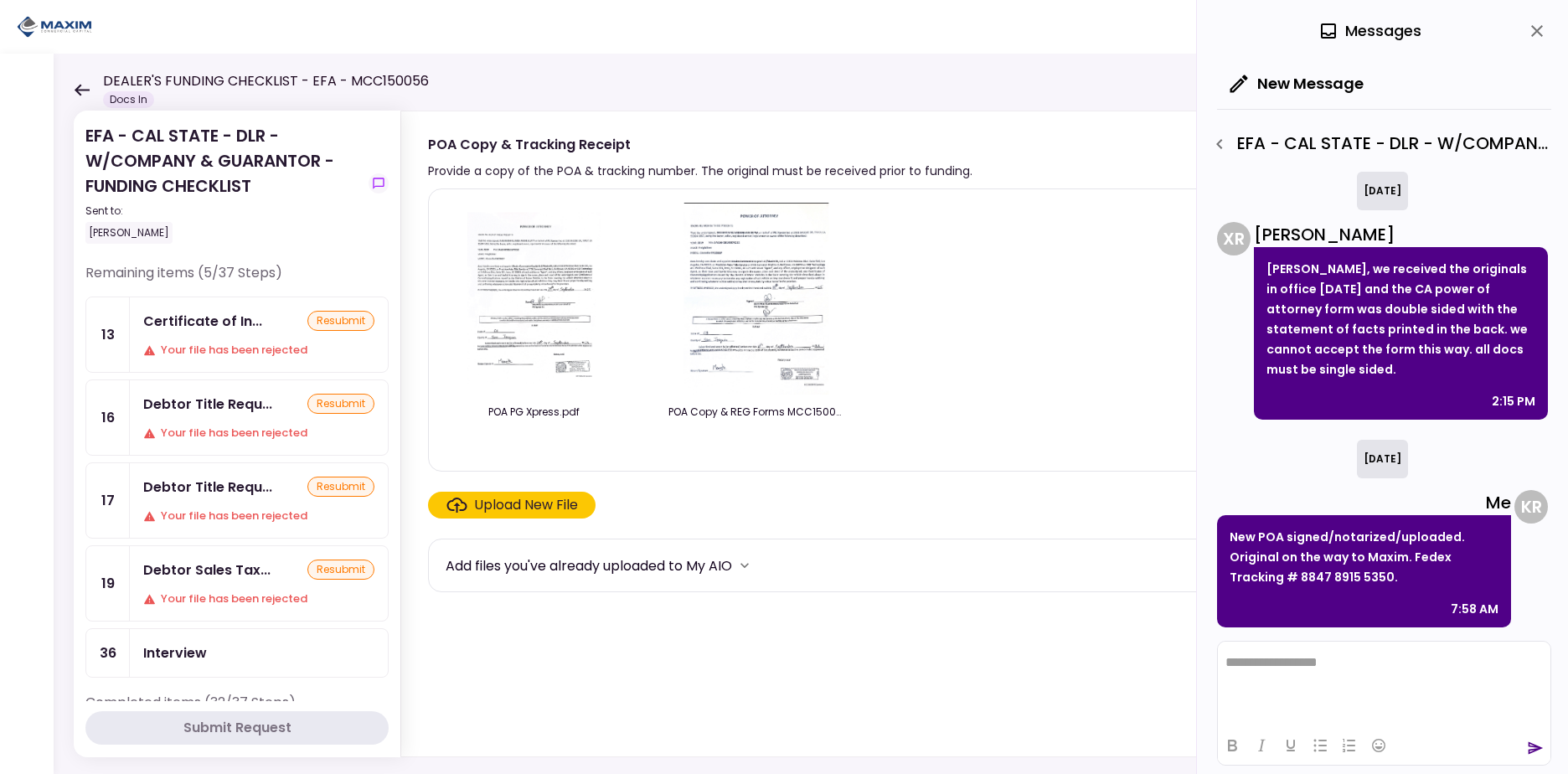
click at [80, 90] on icon at bounding box center [82, 90] width 15 height 11
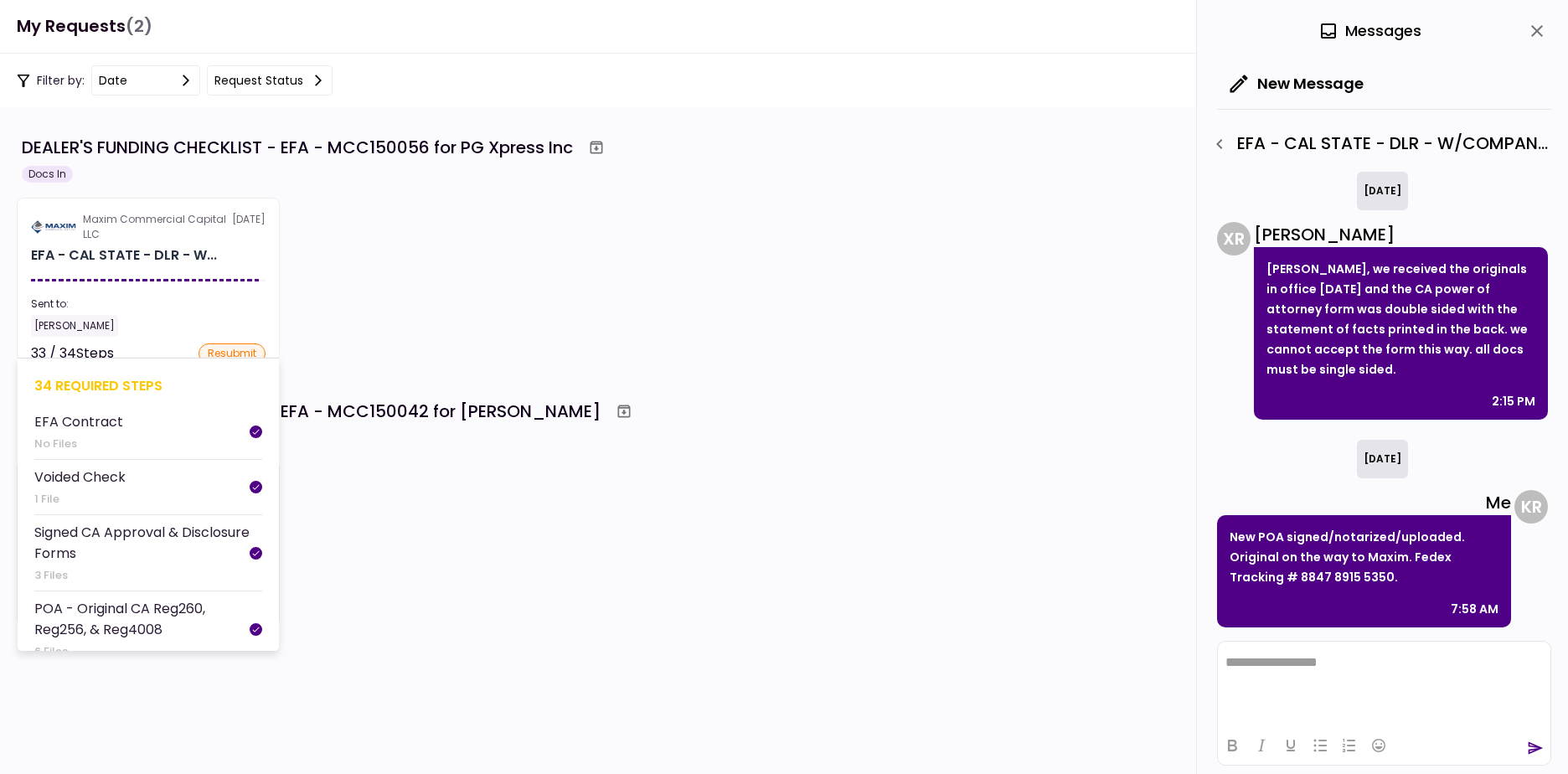
click at [110, 278] on section "Maxim Commercial Capital LLC [DATE] EFA - CAL STATE - DLR - W... Sent to: [PERS…" at bounding box center [149, 278] width 263 height 163
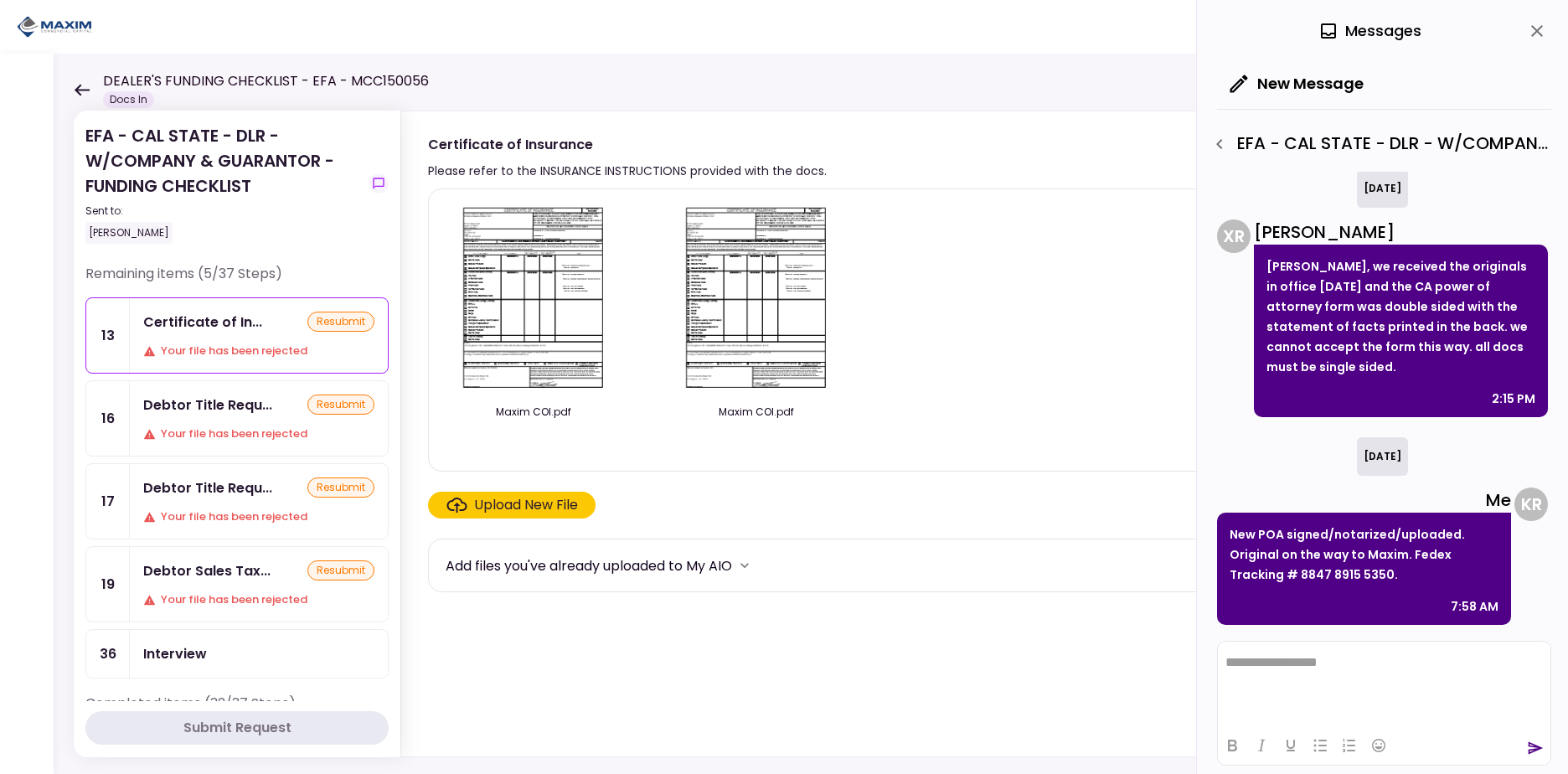
click at [77, 91] on icon at bounding box center [82, 90] width 15 height 11
